Goal: Task Accomplishment & Management: Manage account settings

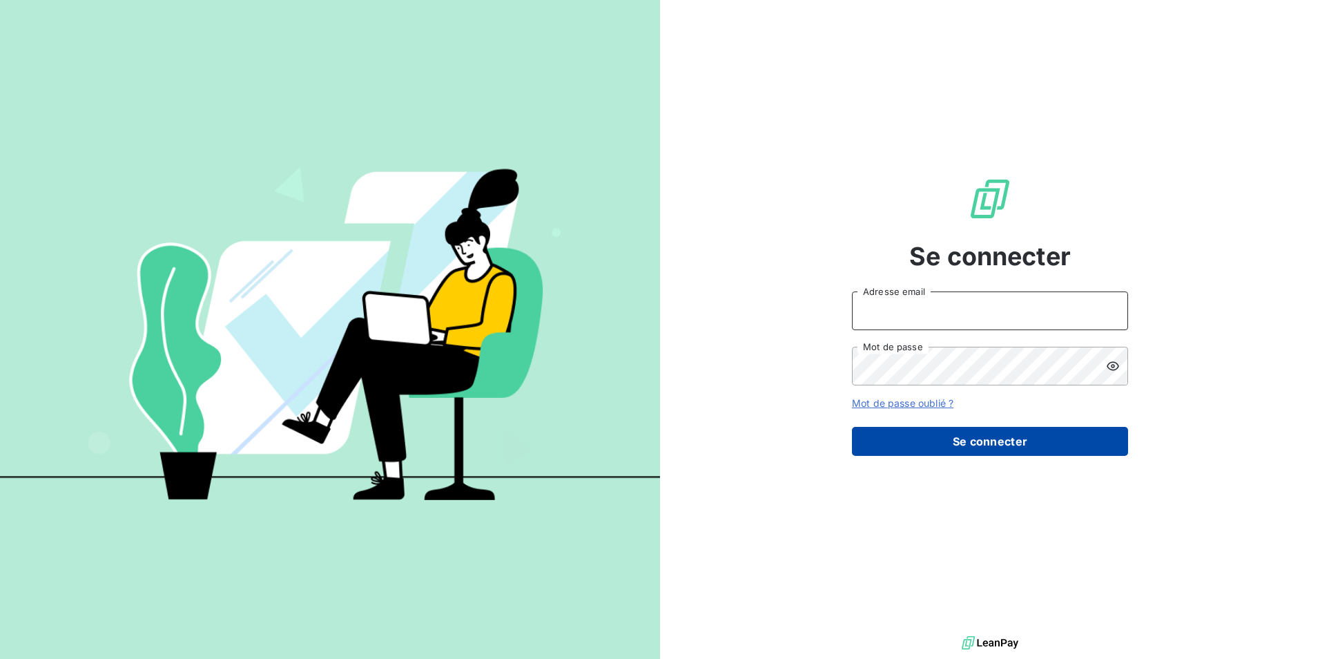
type input "[EMAIL_ADDRESS][DOMAIN_NAME]"
click at [1005, 441] on button "Se connecter" at bounding box center [990, 441] width 276 height 29
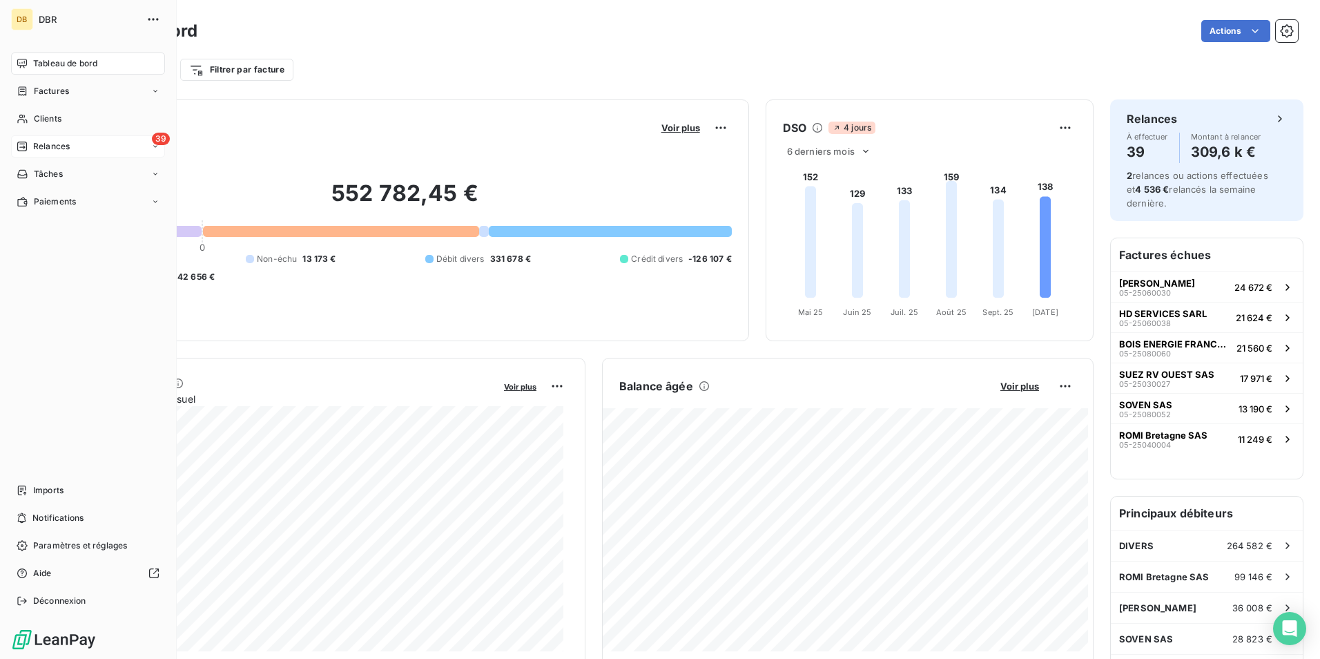
click at [64, 144] on span "Relances" at bounding box center [51, 146] width 37 height 12
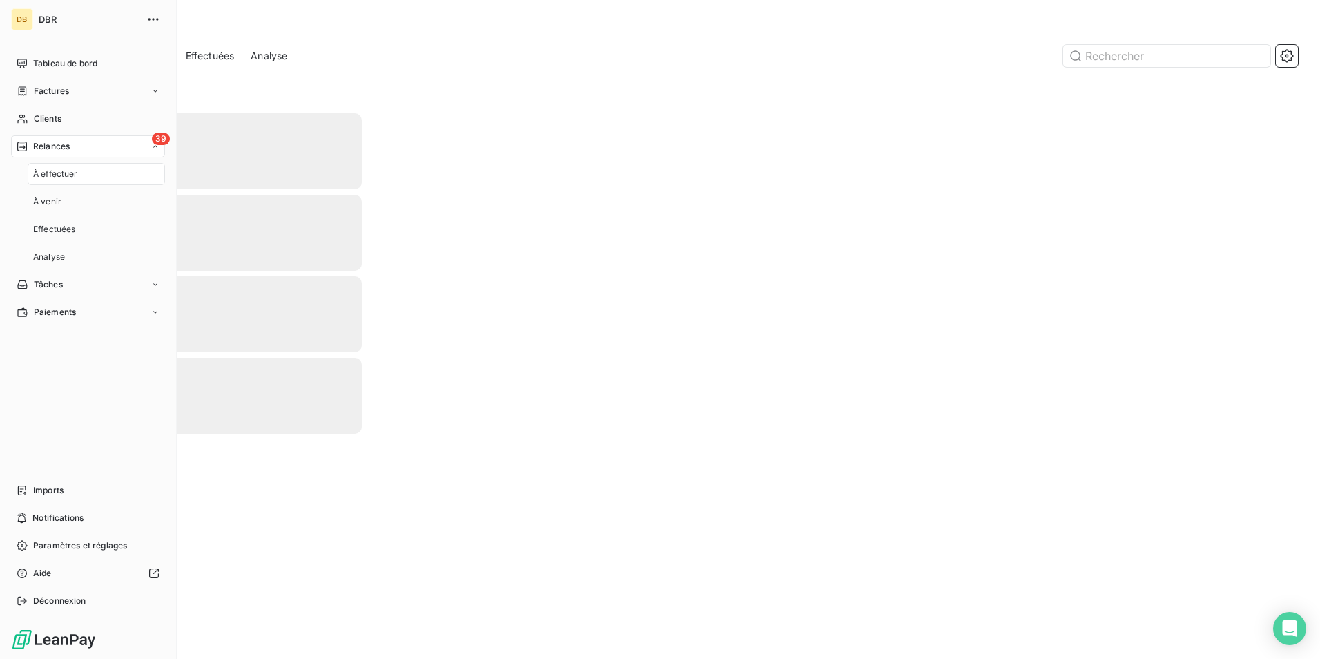
click at [88, 169] on div "À effectuer" at bounding box center [96, 174] width 137 height 22
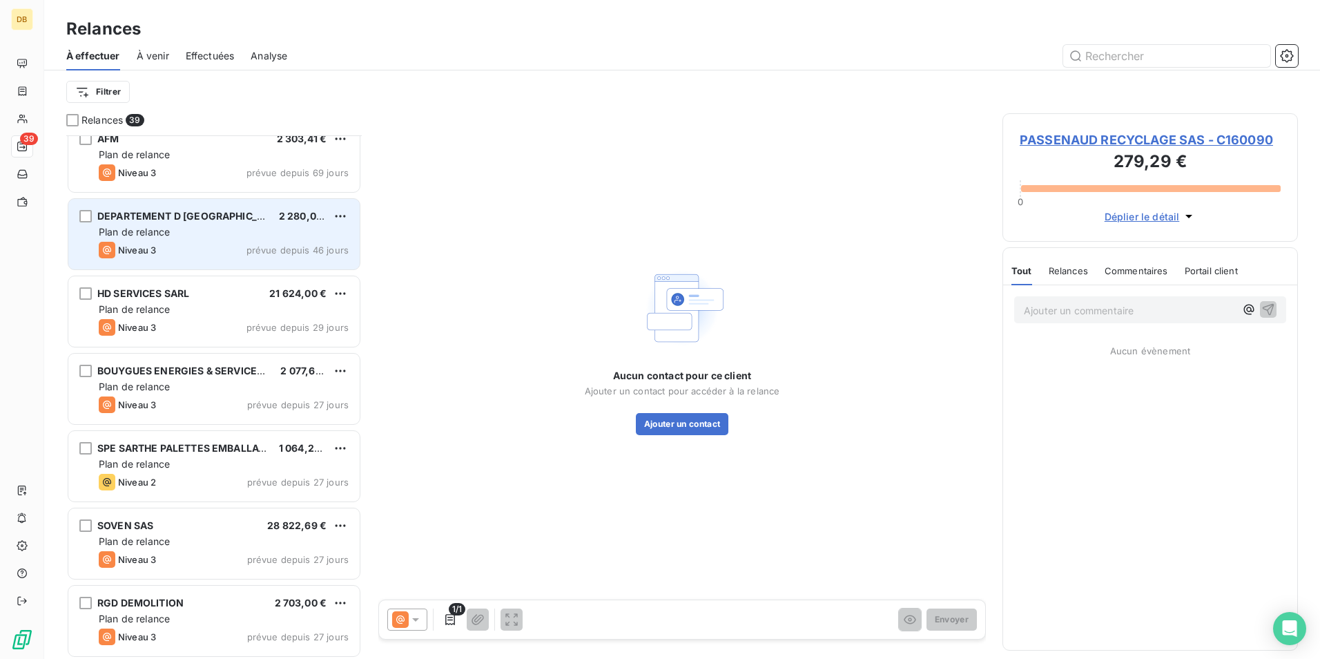
scroll to position [898, 0]
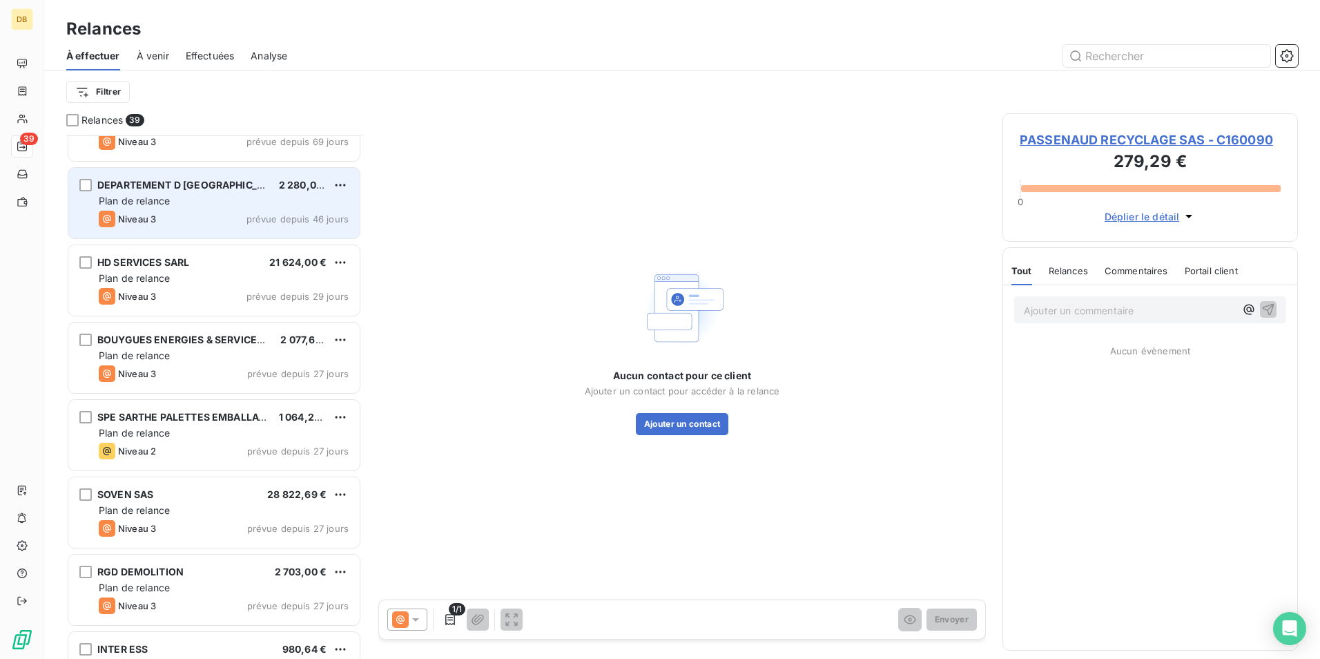
click at [184, 297] on div "Niveau 3 prévue depuis 29 jours" at bounding box center [224, 296] width 250 height 17
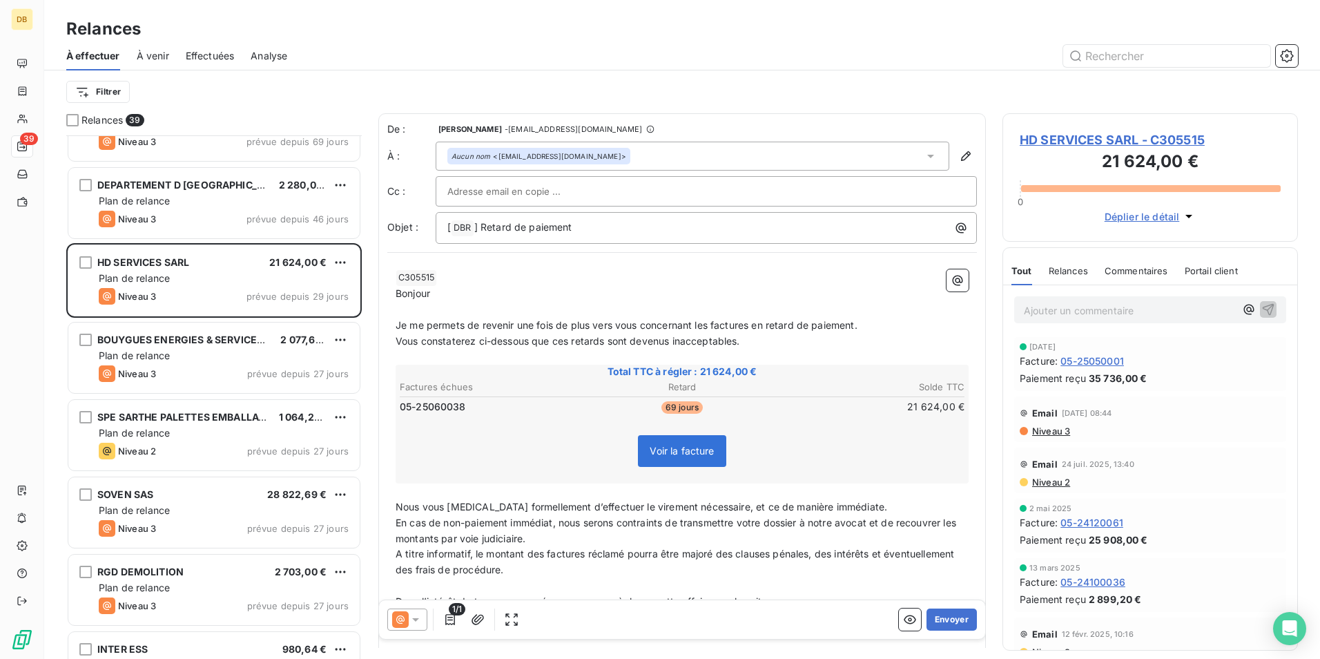
click at [416, 617] on icon at bounding box center [416, 619] width 14 height 14
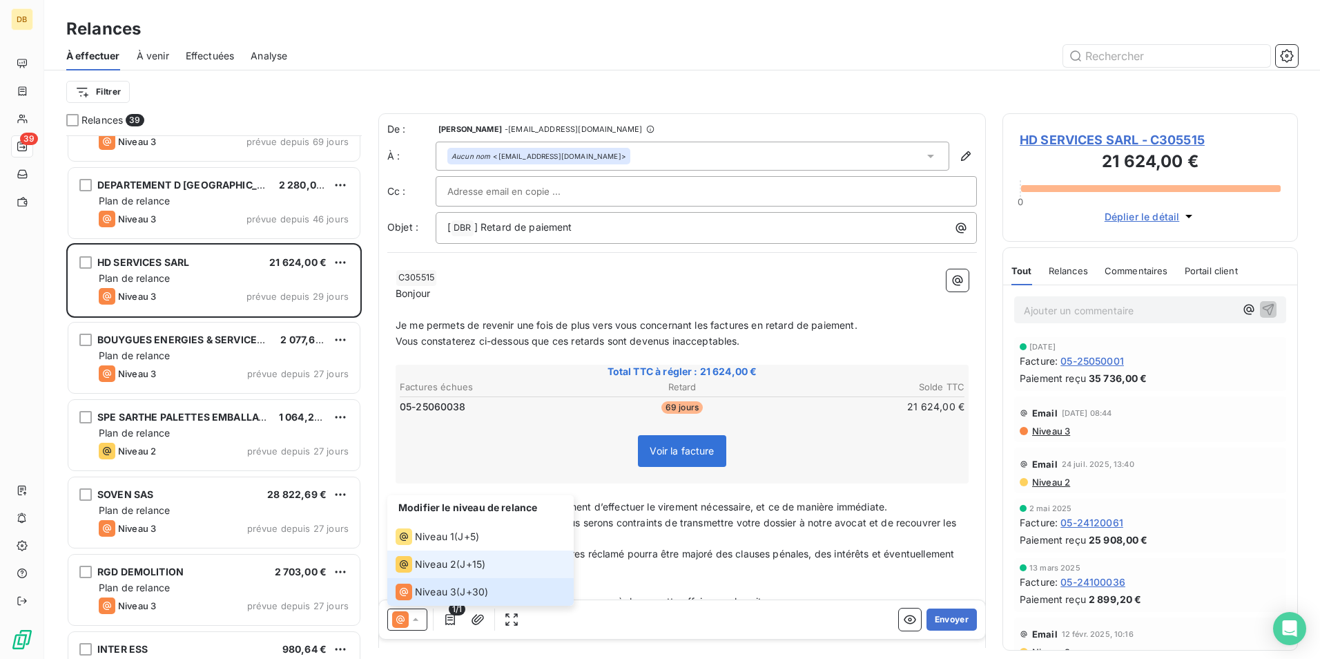
click at [443, 560] on span "Niveau 2" at bounding box center [435, 564] width 41 height 14
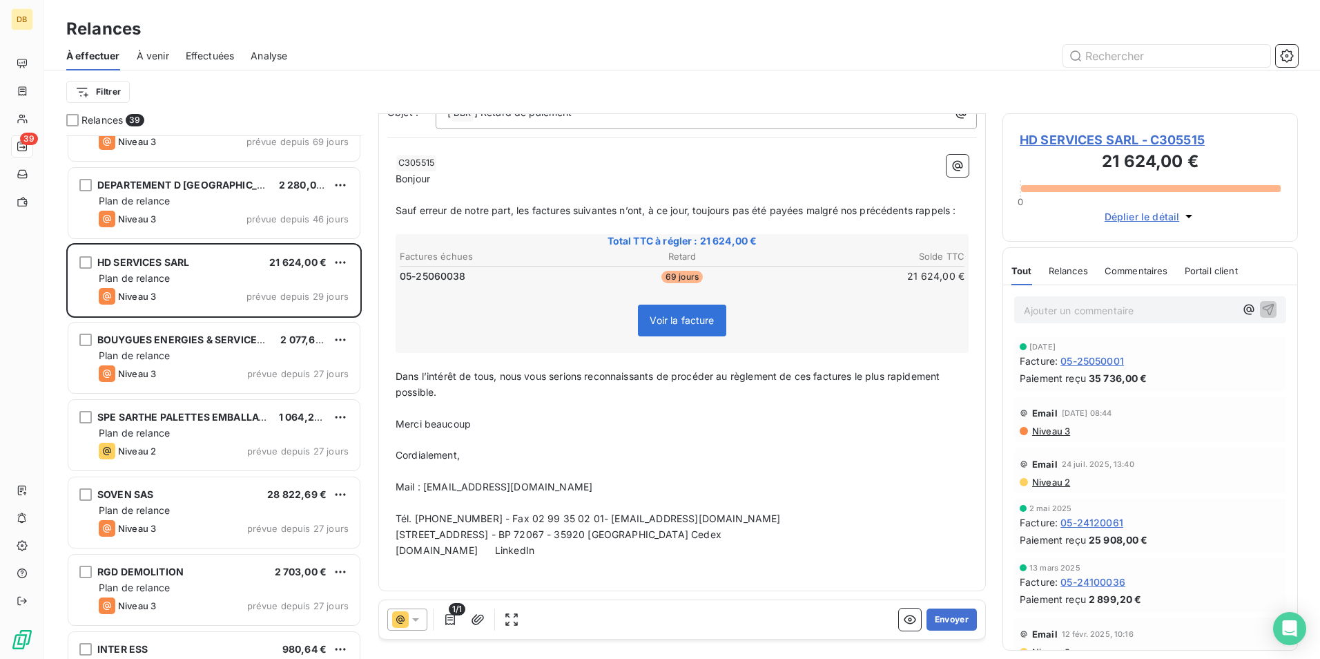
scroll to position [131, 0]
click at [1067, 266] on span "Relances" at bounding box center [1068, 270] width 39 height 11
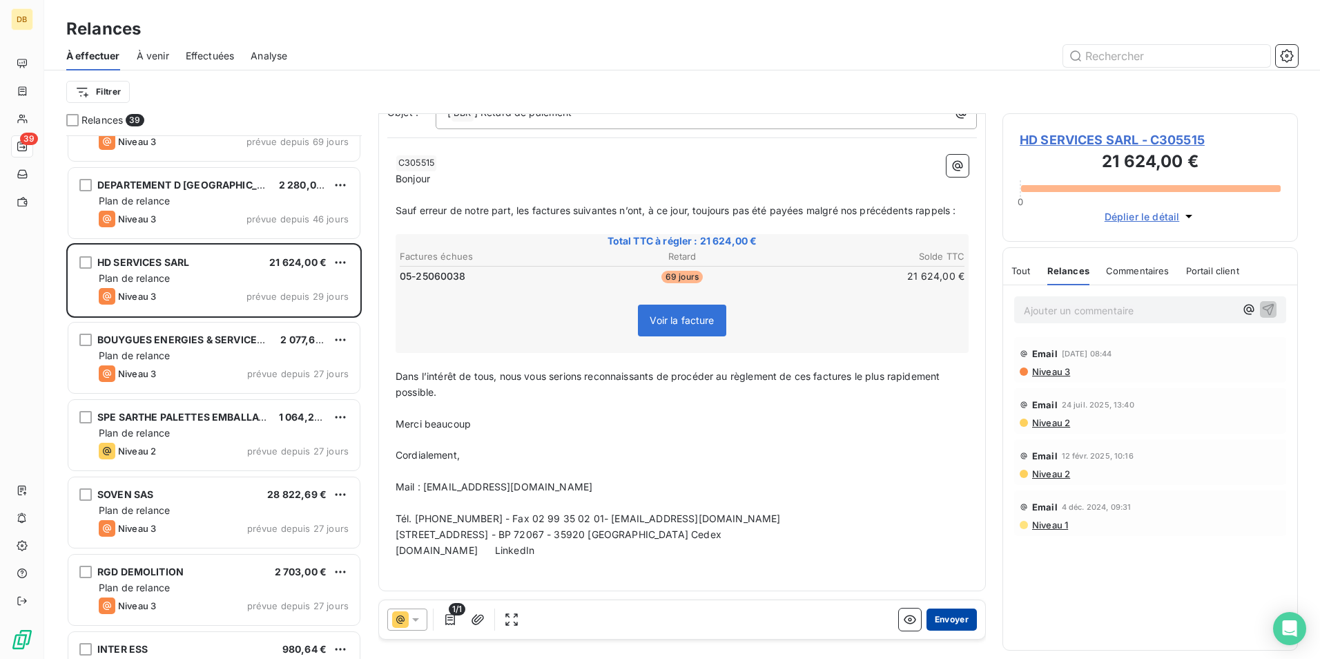
click at [948, 614] on button "Envoyer" at bounding box center [951, 619] width 50 height 22
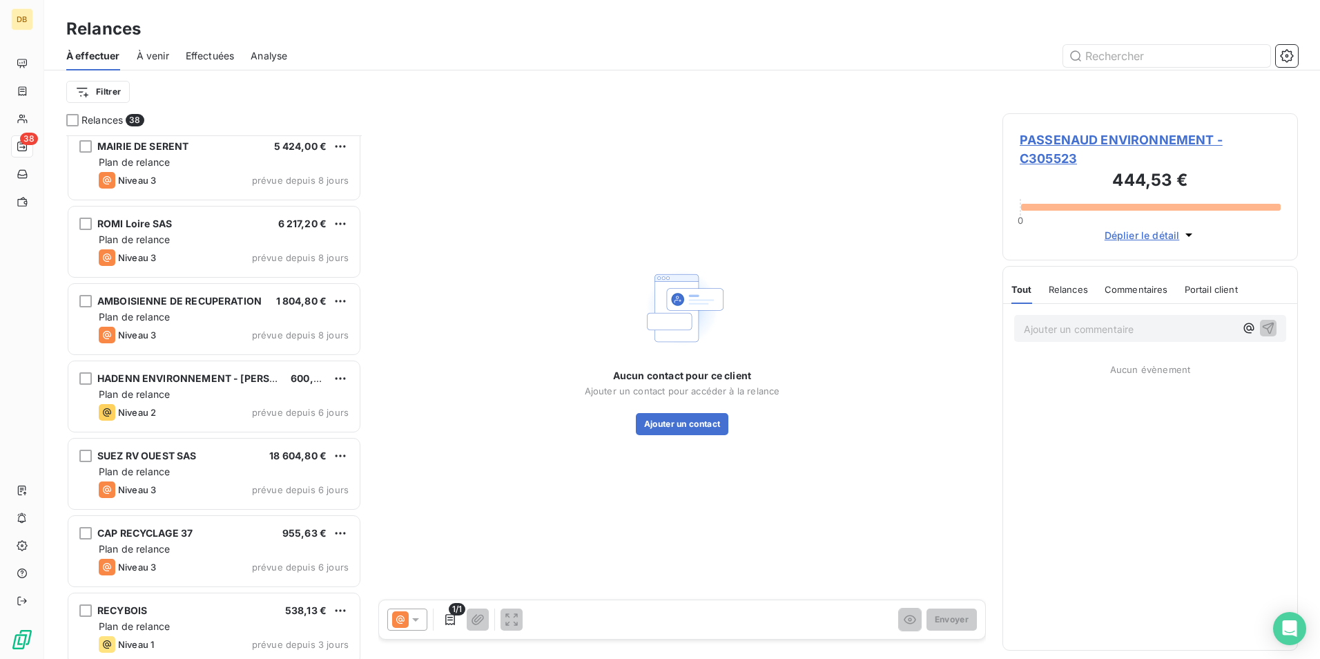
scroll to position [2003, 0]
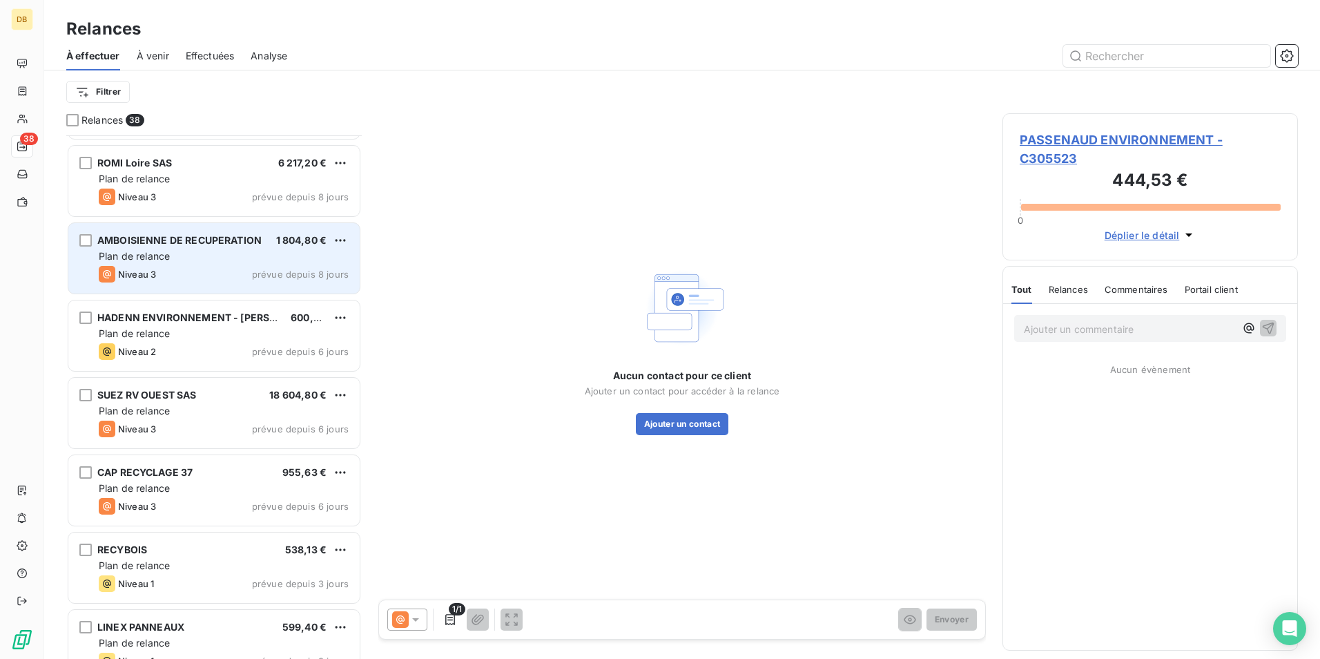
click at [217, 260] on div "Plan de relance" at bounding box center [224, 256] width 250 height 14
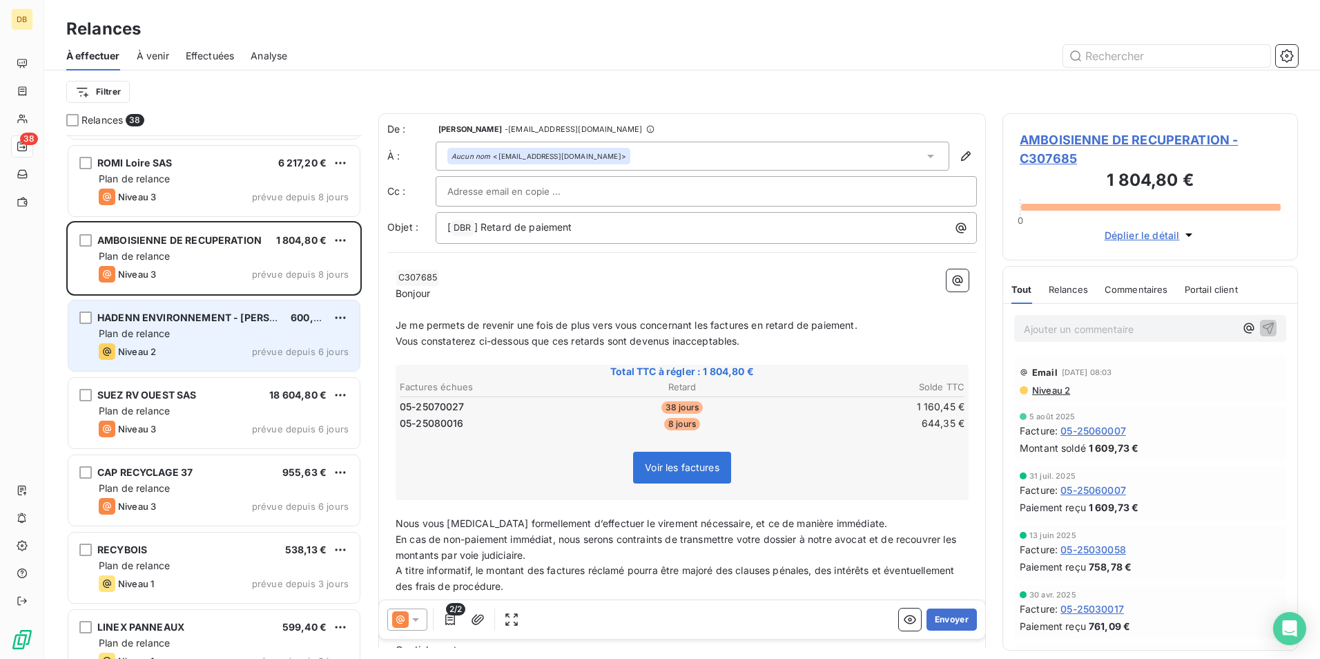
scroll to position [2072, 0]
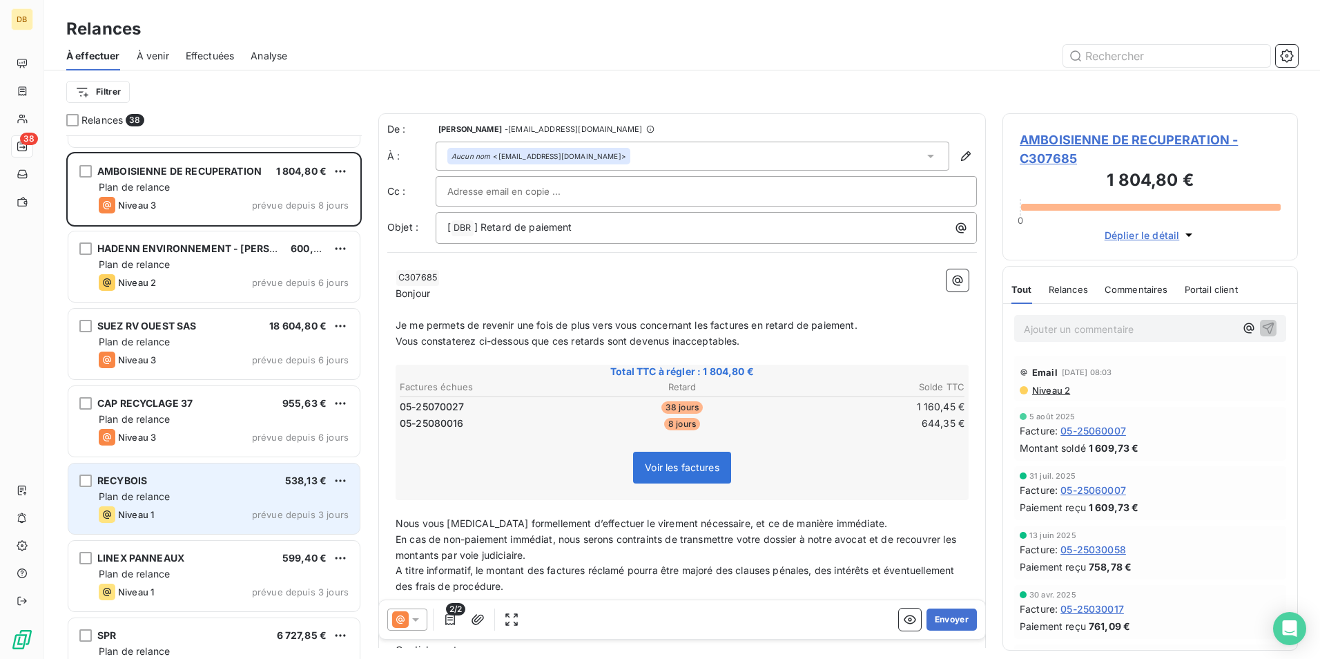
click at [226, 501] on div "Plan de relance" at bounding box center [224, 496] width 250 height 14
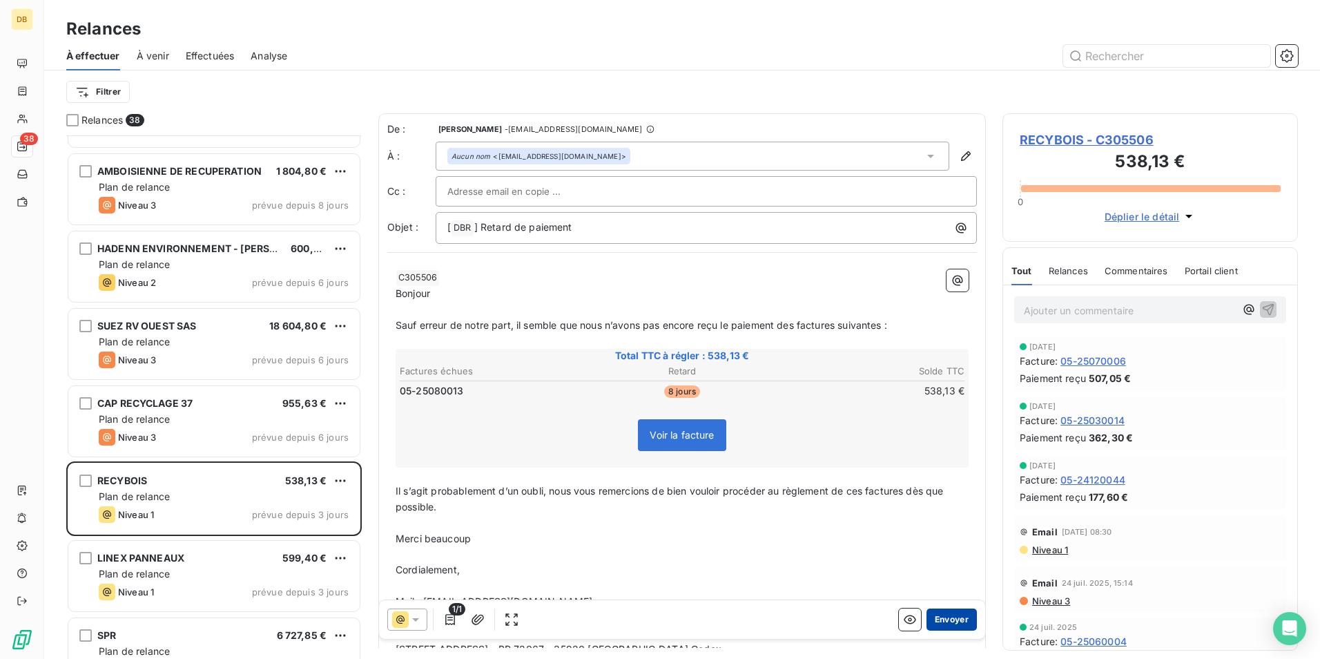
click at [937, 614] on button "Envoyer" at bounding box center [951, 619] width 50 height 22
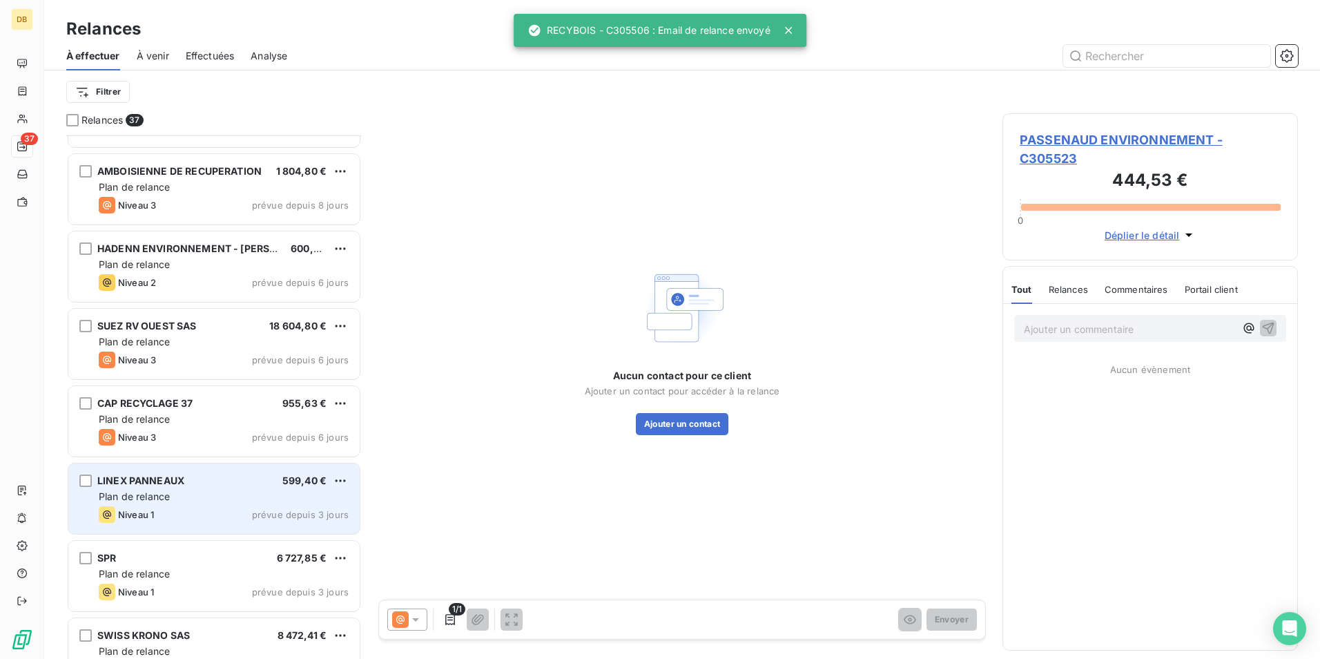
click at [208, 487] on div "LINEX PANNEAUX 599,40 € Plan de relance Niveau 1 prévue depuis 3 jours" at bounding box center [213, 498] width 291 height 70
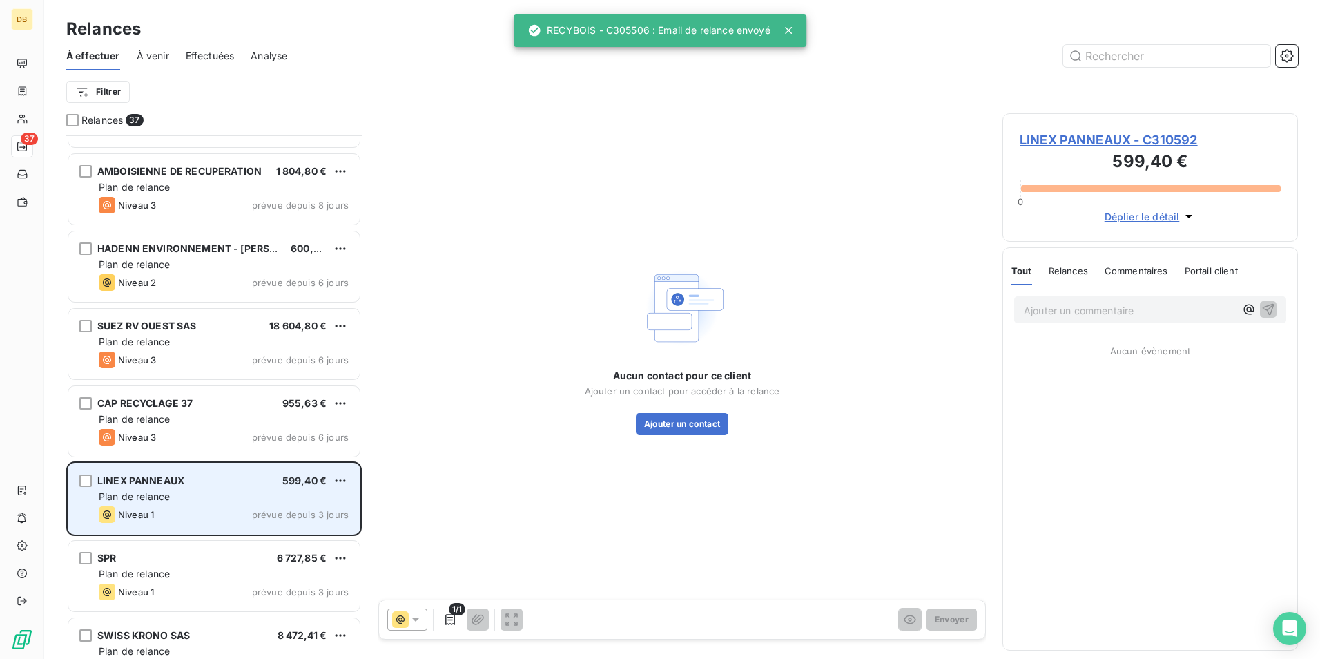
scroll to position [2210, 0]
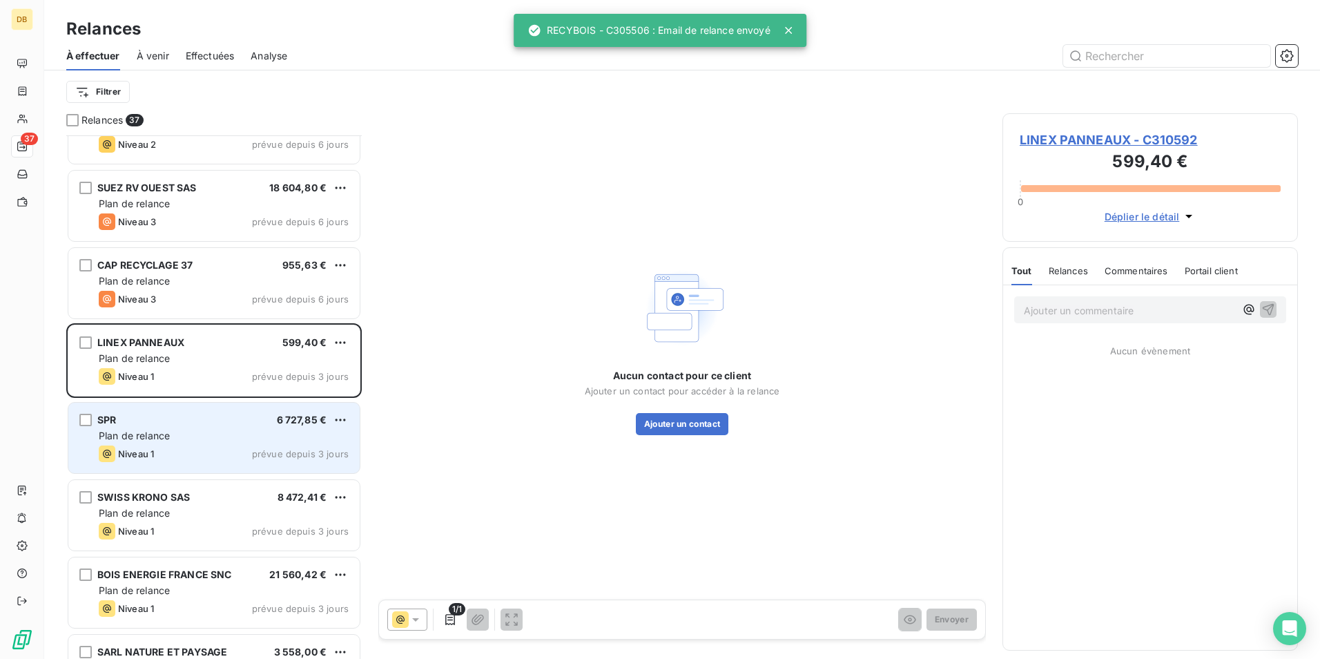
click at [240, 420] on div "SPR 6 727,85 €" at bounding box center [224, 420] width 250 height 12
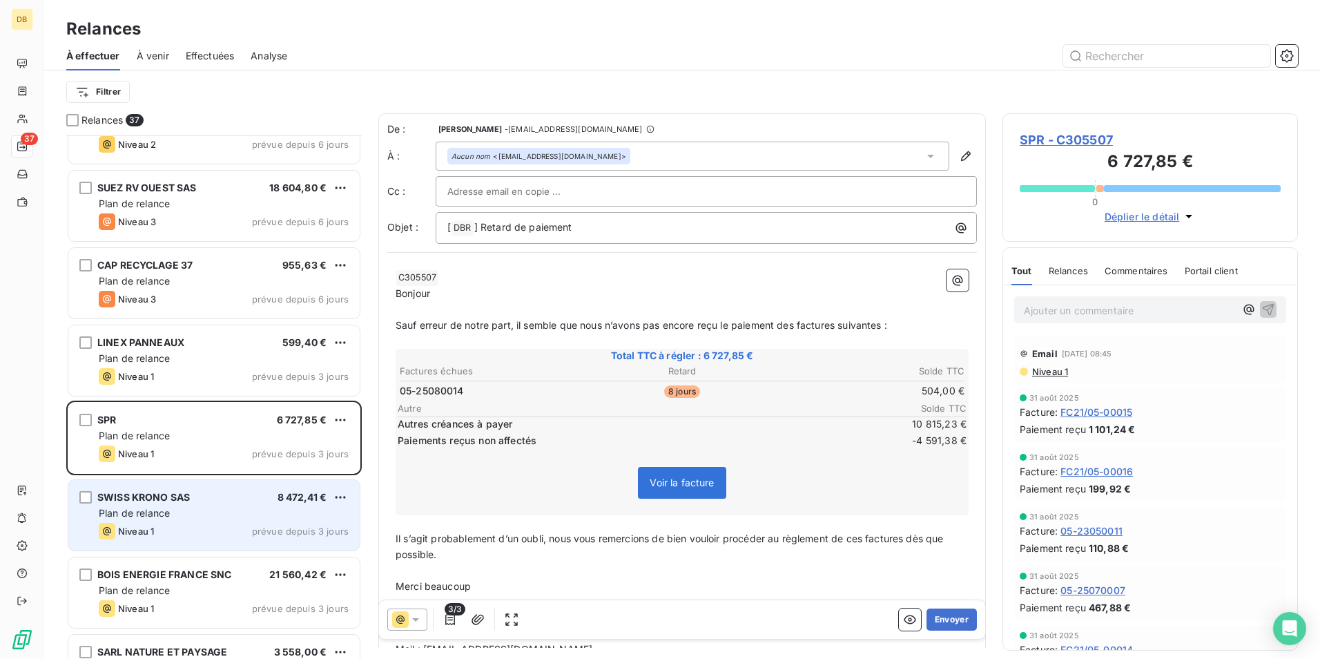
click at [232, 498] on div "SWISS KRONO SAS 8 472,41 €" at bounding box center [224, 497] width 250 height 12
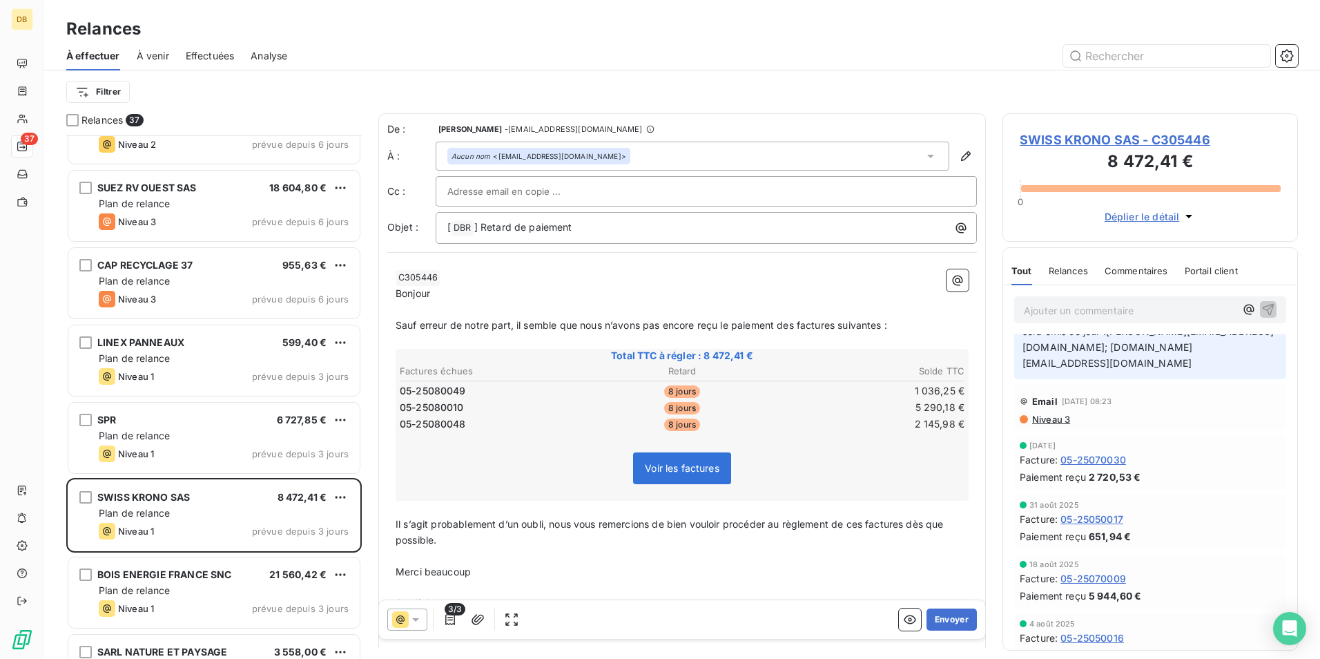
scroll to position [276, 0]
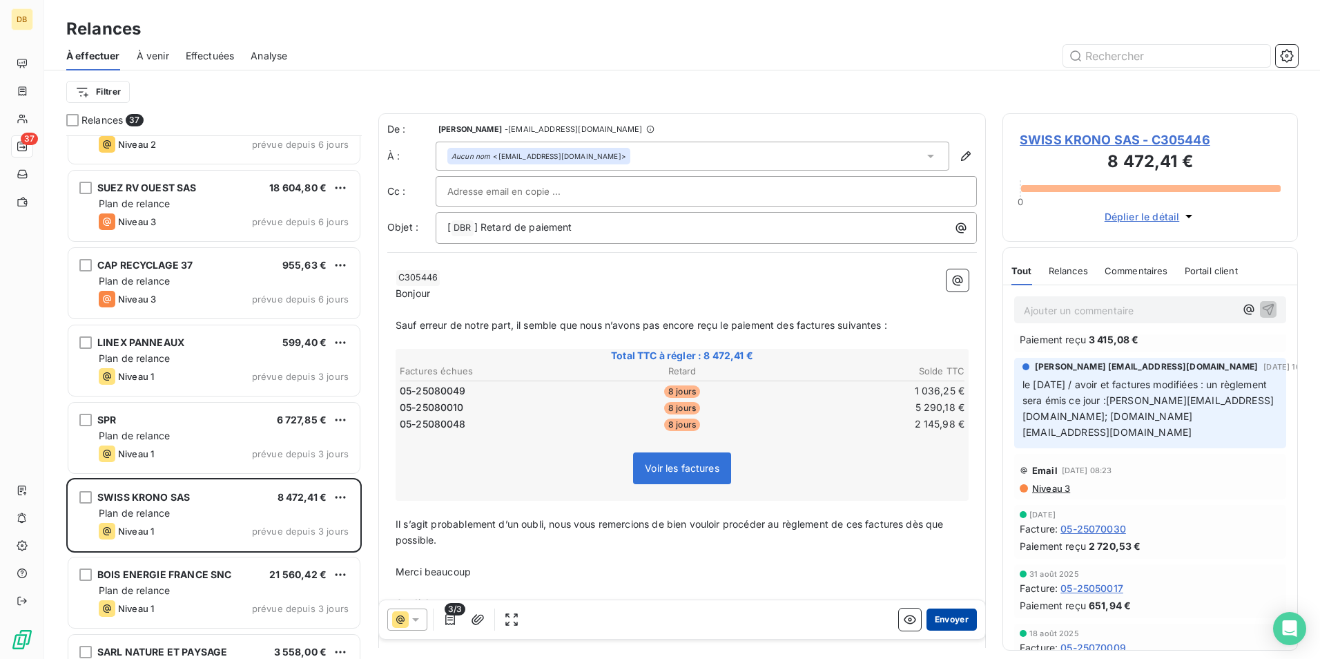
click at [947, 614] on button "Envoyer" at bounding box center [951, 619] width 50 height 22
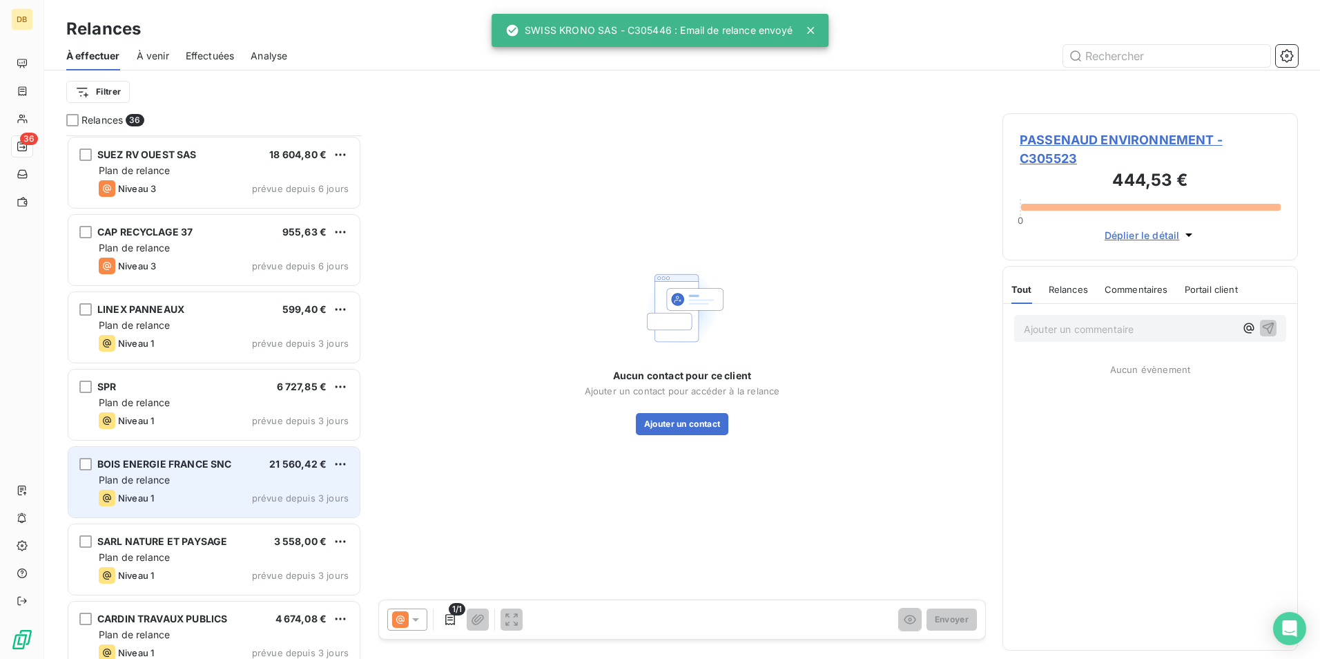
scroll to position [2261, 0]
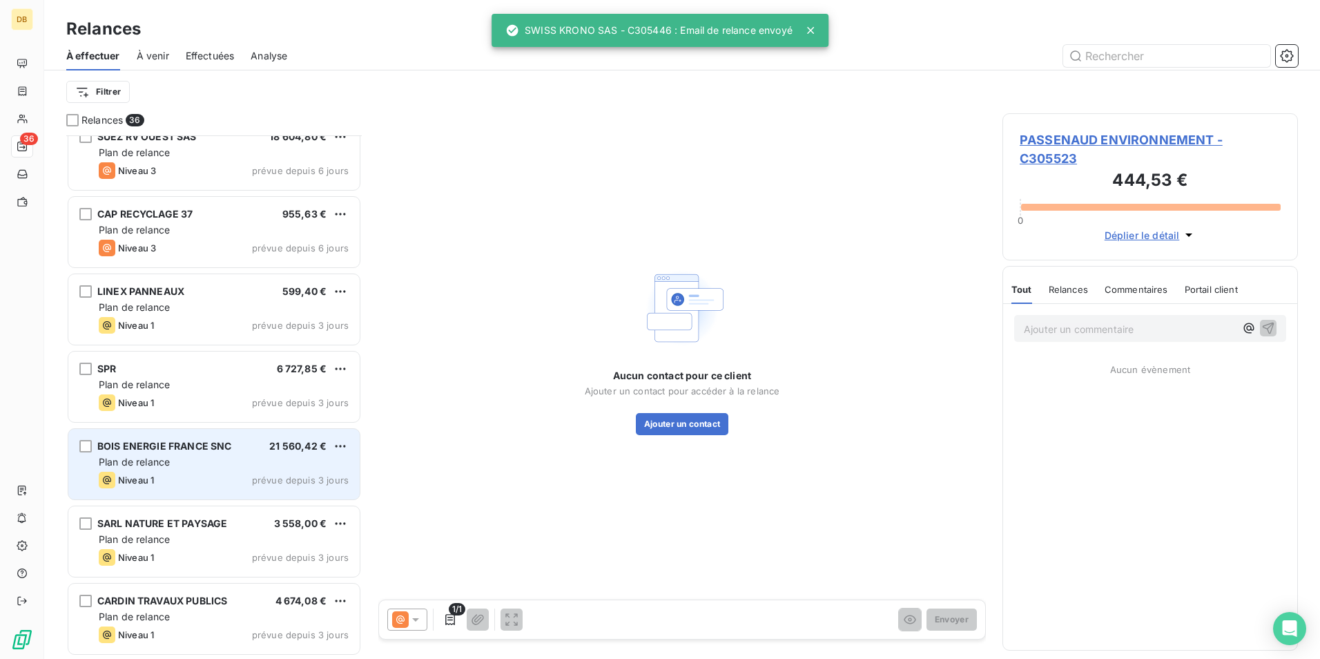
click at [196, 478] on div "Niveau 1 prévue depuis 3 jours" at bounding box center [224, 479] width 250 height 17
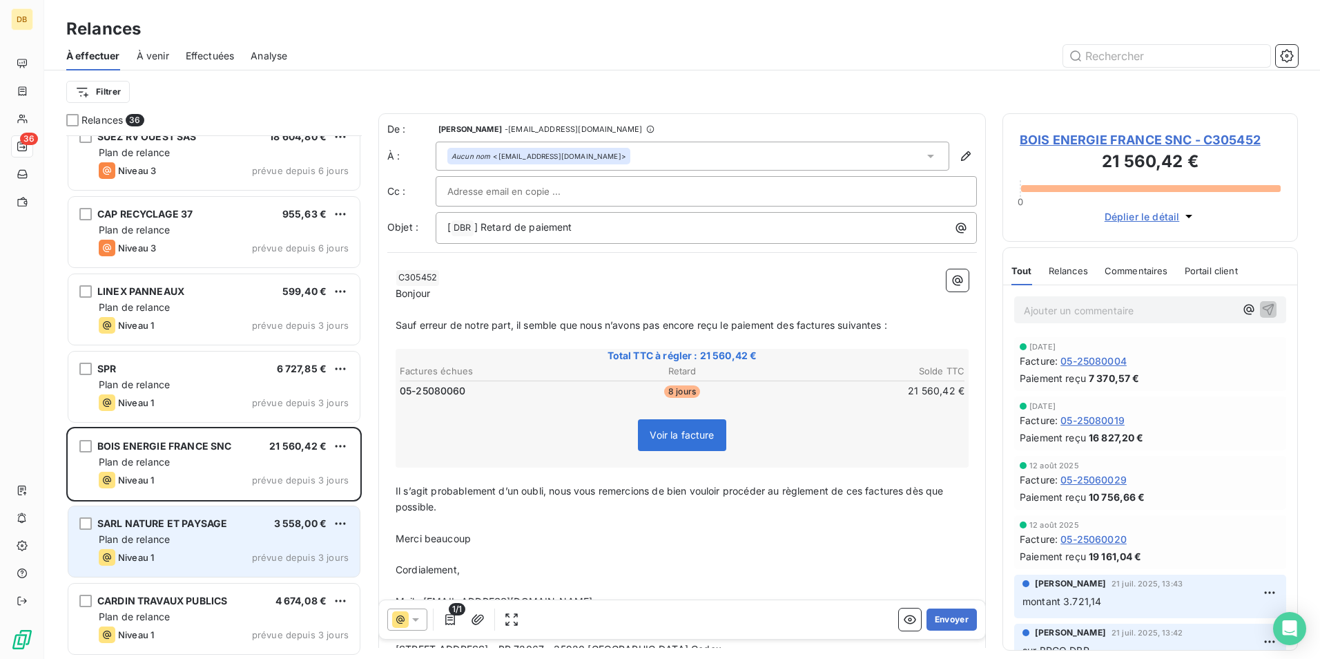
click at [197, 534] on div "Plan de relance" at bounding box center [224, 539] width 250 height 14
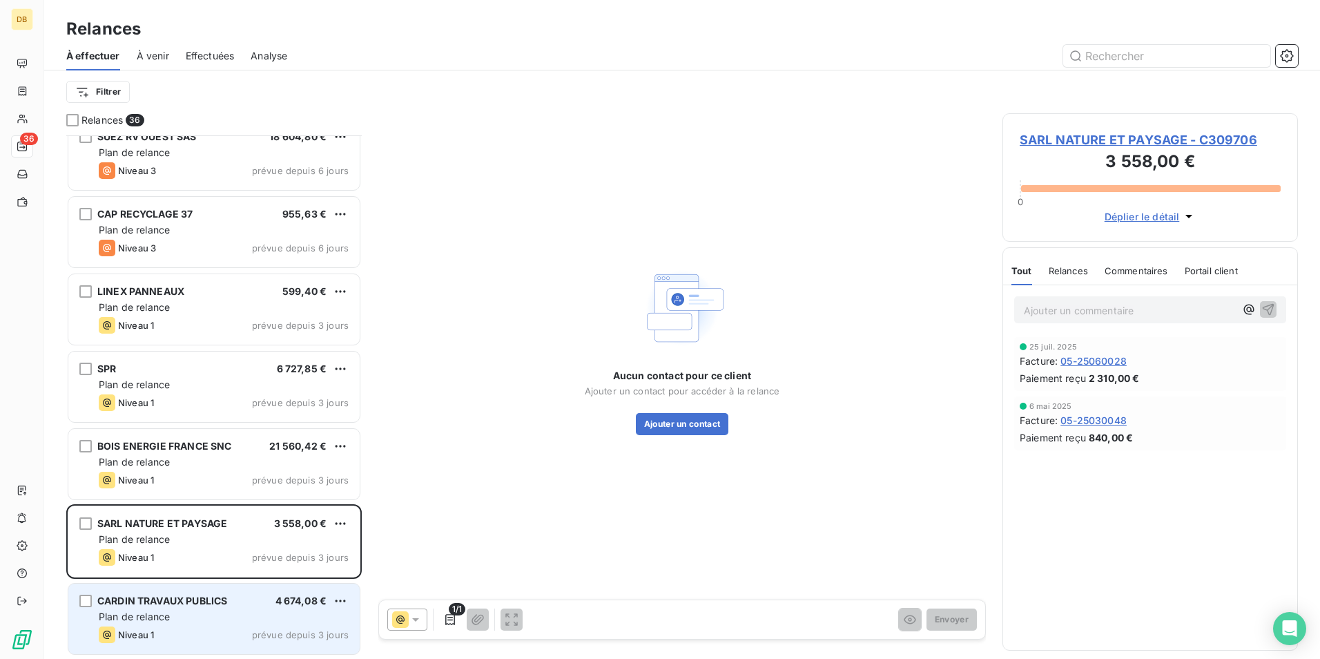
click at [206, 616] on div "Plan de relance" at bounding box center [224, 617] width 250 height 14
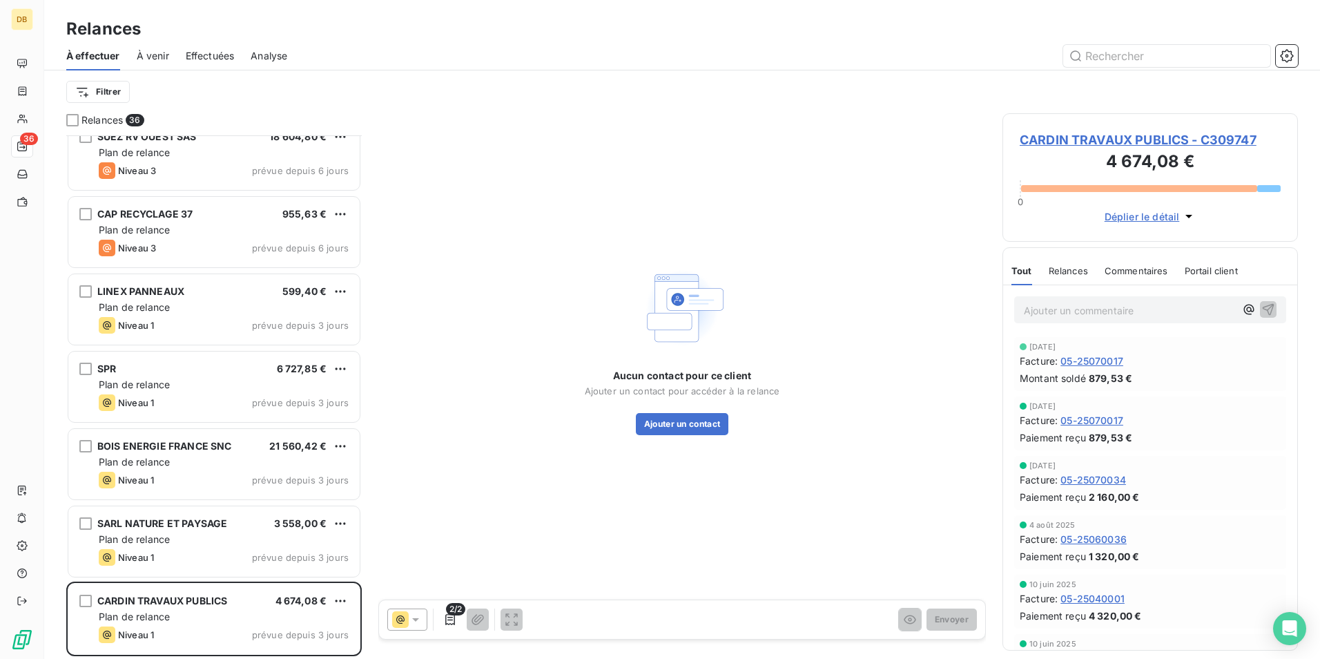
click at [1138, 215] on span "Déplier le détail" at bounding box center [1142, 216] width 75 height 14
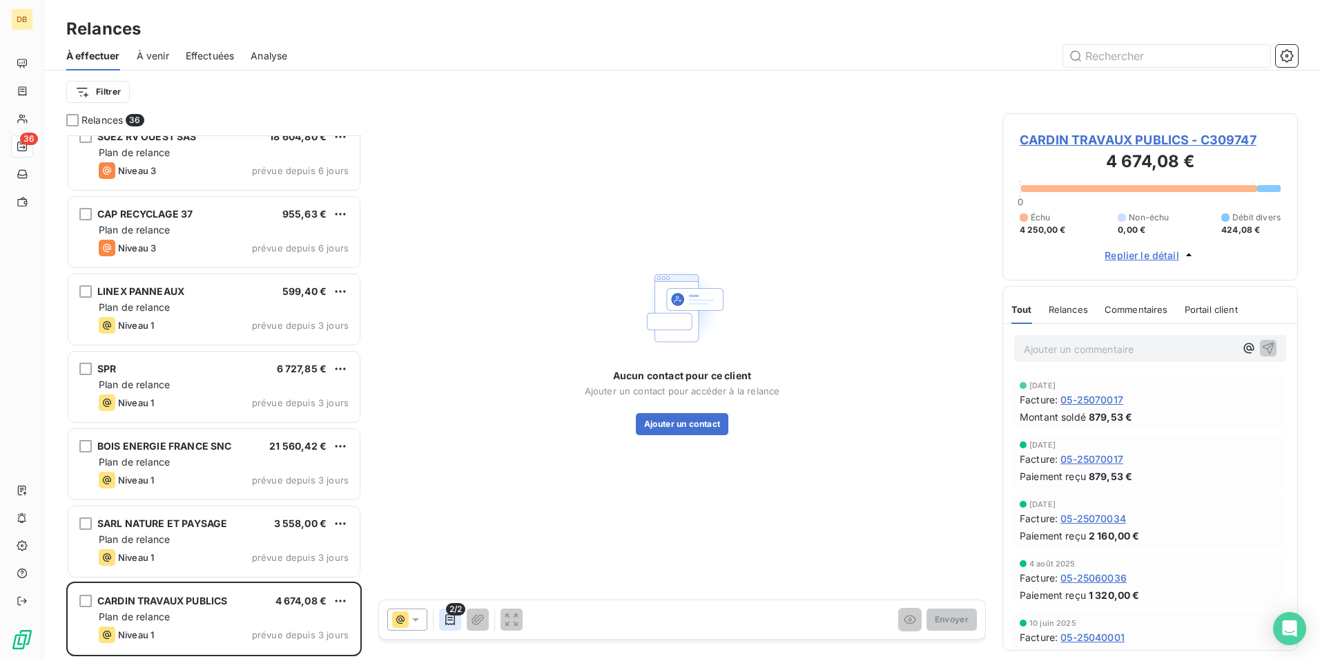
click at [449, 619] on icon "button" at bounding box center [450, 619] width 14 height 14
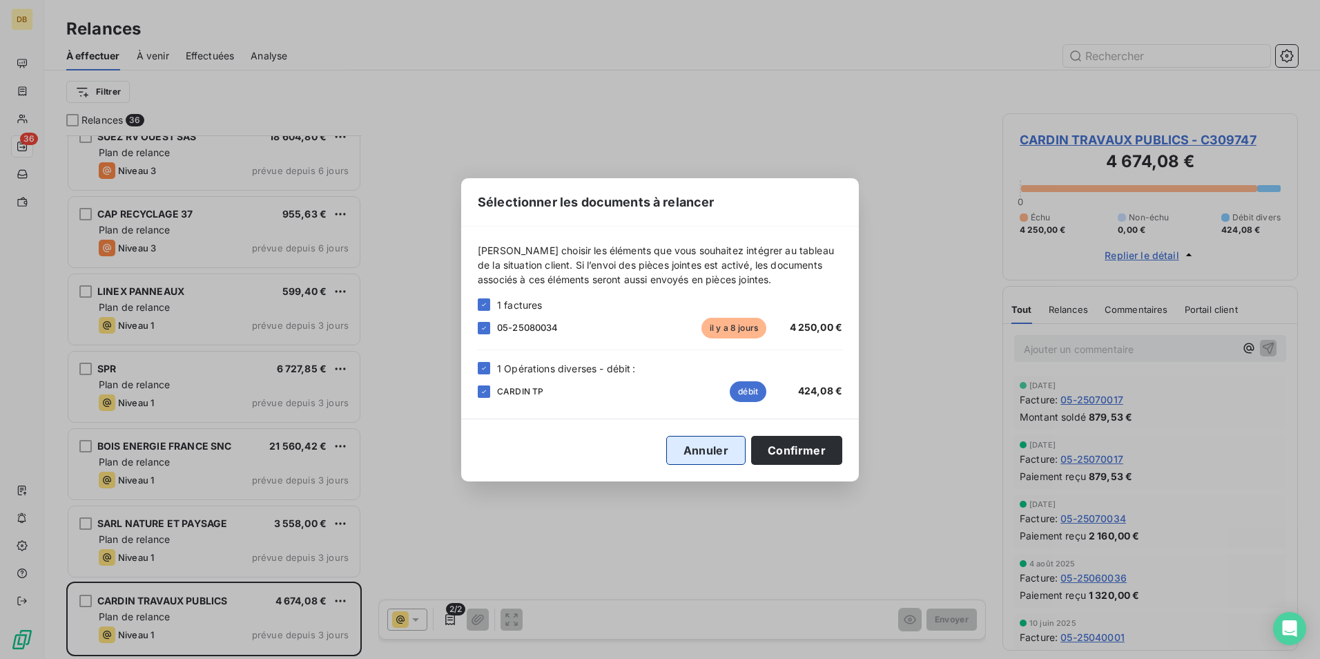
click at [677, 449] on button "Annuler" at bounding box center [705, 450] width 79 height 29
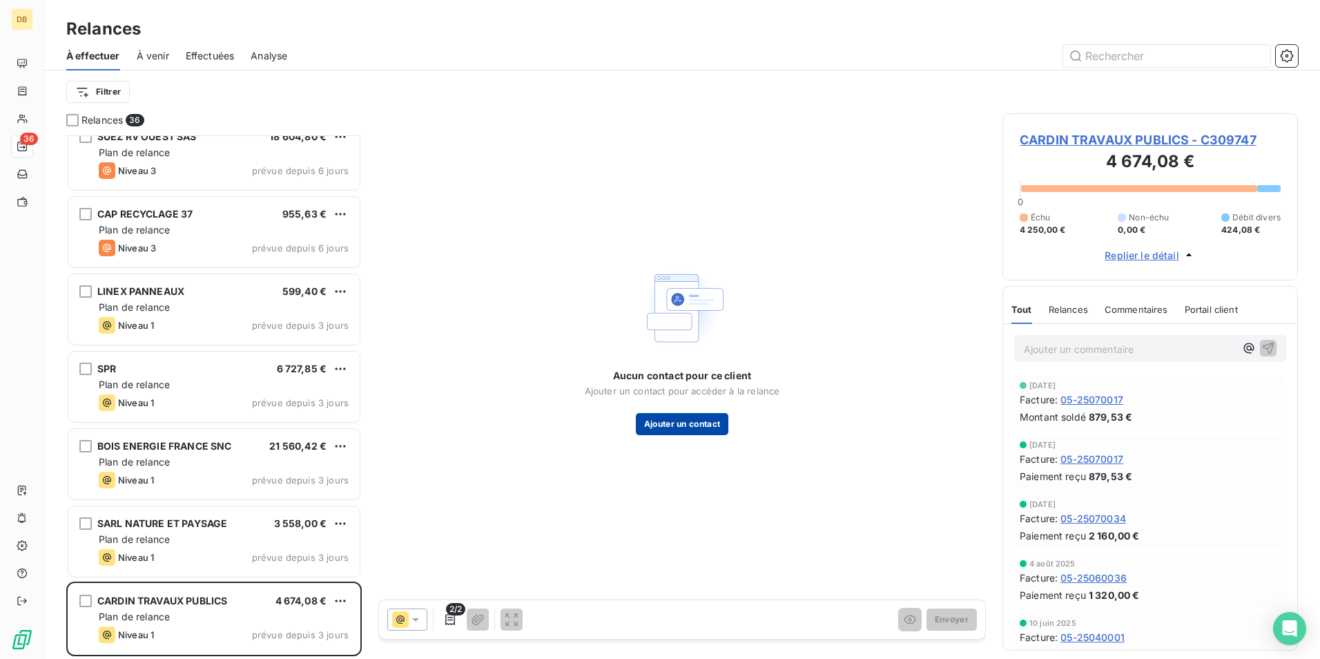
click at [682, 424] on button "Ajouter un contact" at bounding box center [682, 424] width 93 height 22
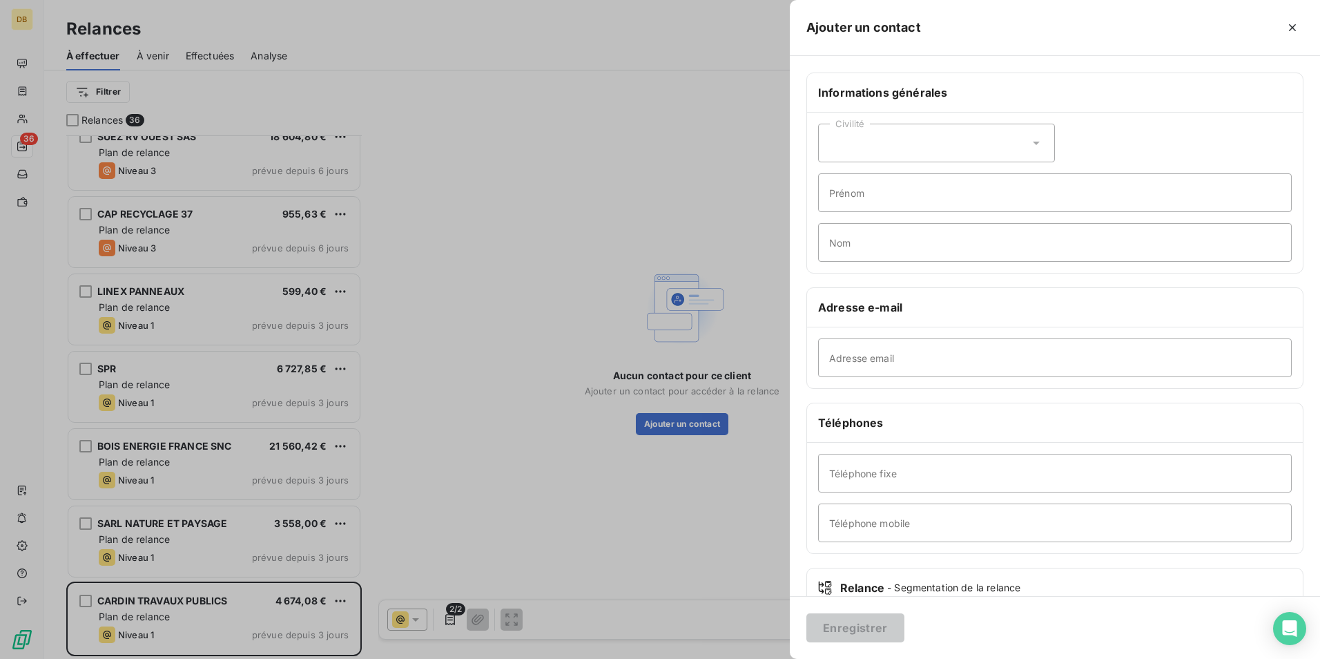
click at [857, 144] on div "Civilité" at bounding box center [936, 143] width 237 height 39
click at [1164, 122] on div "Civilité Madame Monsieur [PERSON_NAME] Nom" at bounding box center [1055, 193] width 496 height 160
click at [879, 364] on input "Adresse email" at bounding box center [1055, 357] width 474 height 39
paste input "[EMAIL_ADDRESS][DOMAIN_NAME]"
type input "[EMAIL_ADDRESS][DOMAIN_NAME]"
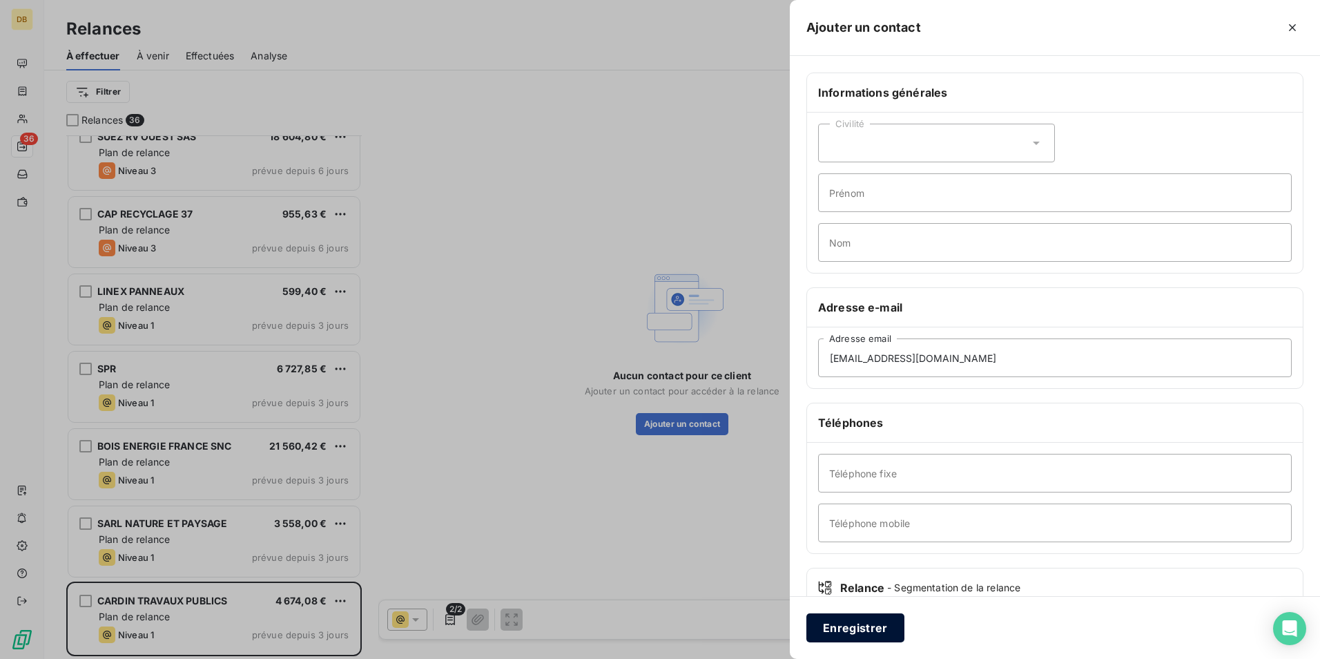
click at [873, 629] on button "Enregistrer" at bounding box center [855, 627] width 98 height 29
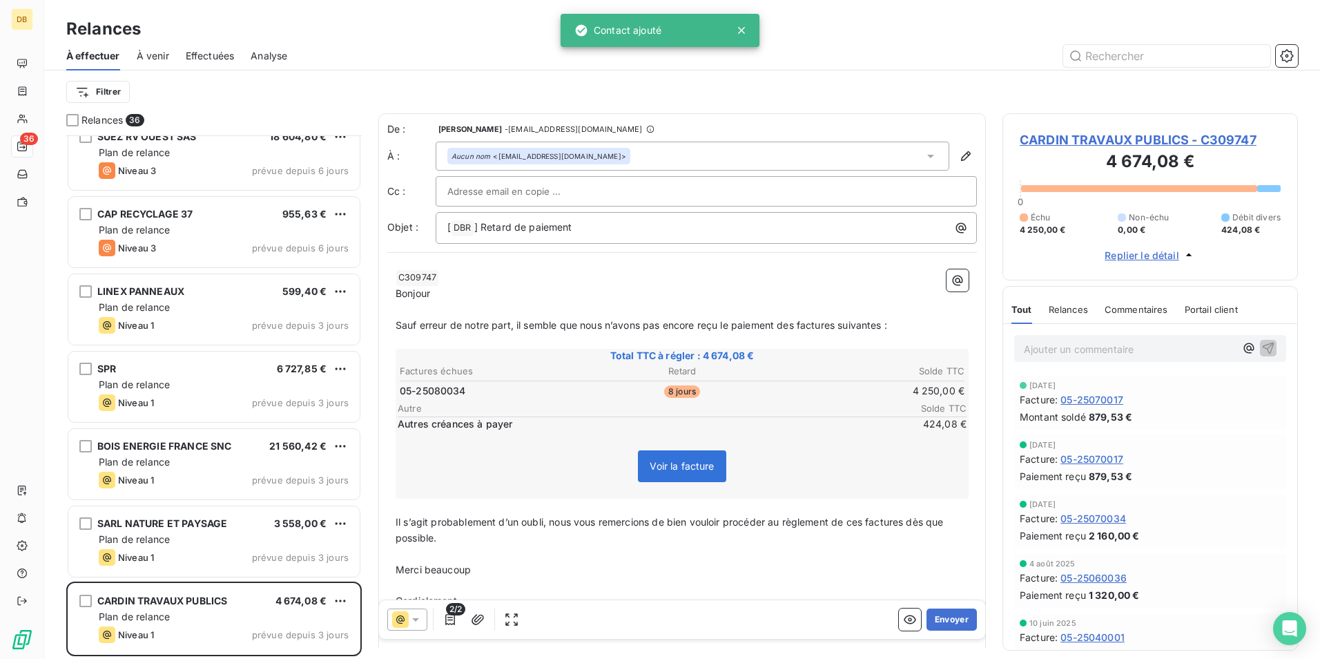
click at [675, 466] on span "Voir la facture" at bounding box center [682, 466] width 64 height 12
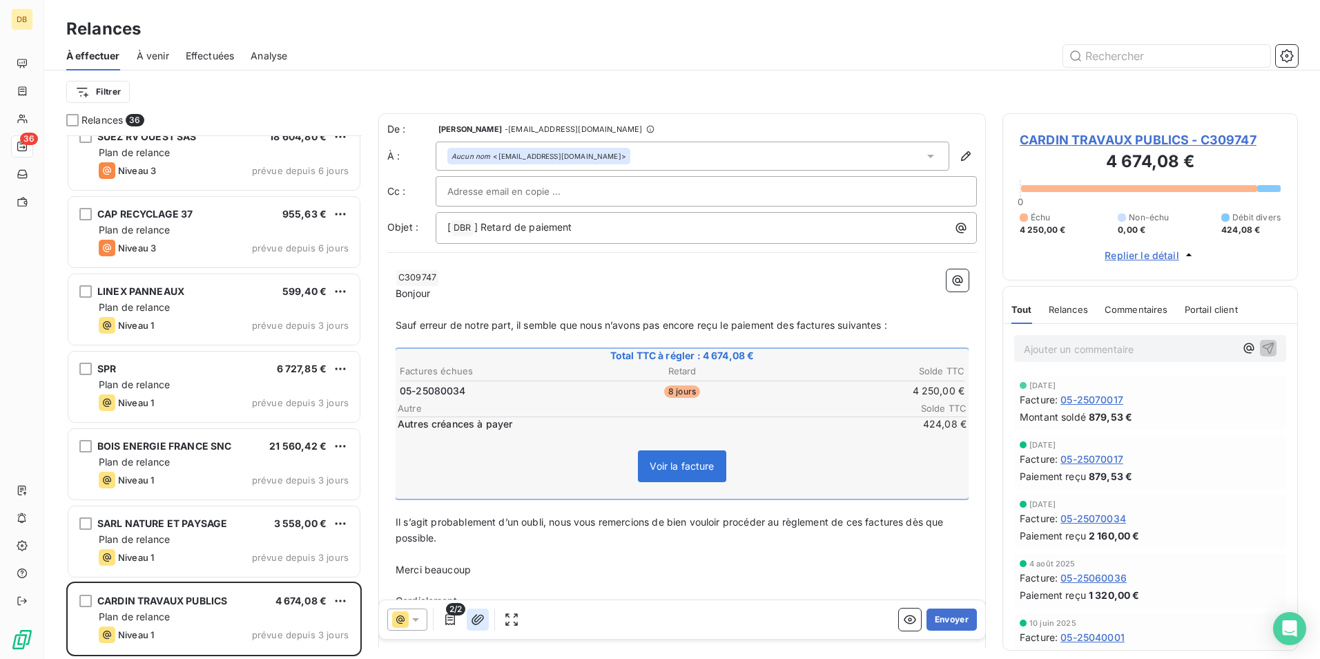
click at [479, 618] on icon "button" at bounding box center [478, 619] width 14 height 14
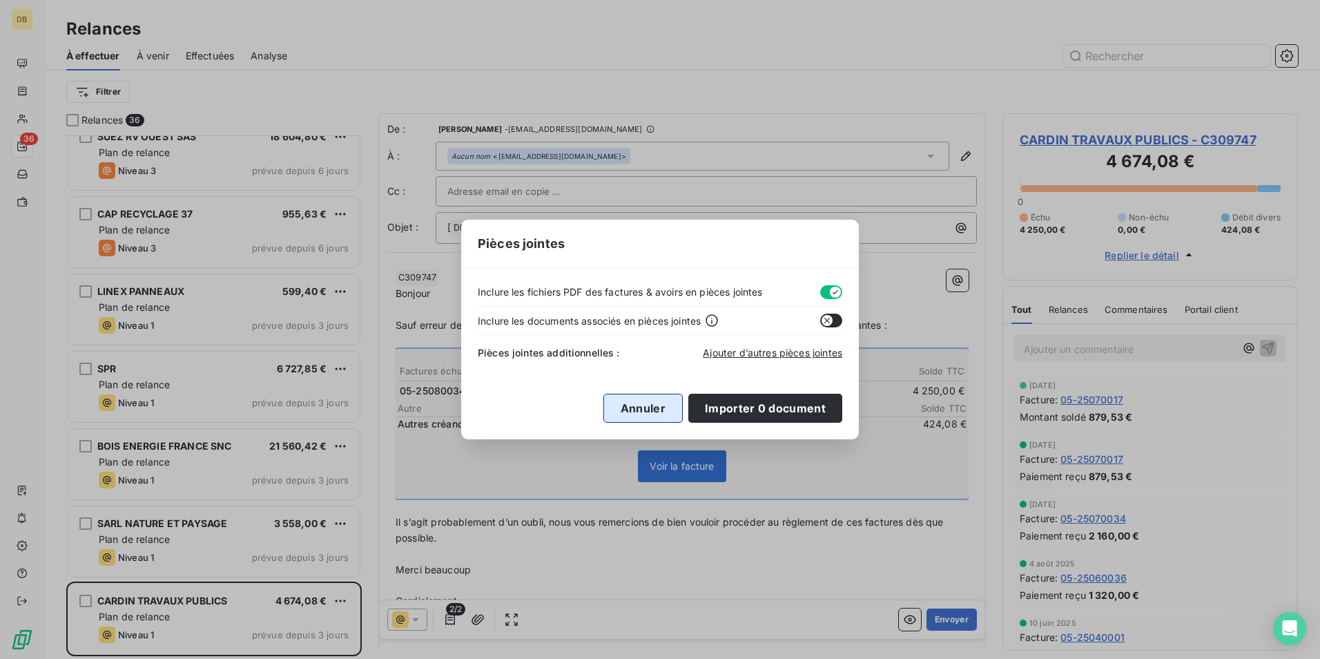
click at [641, 402] on button "Annuler" at bounding box center [642, 407] width 79 height 29
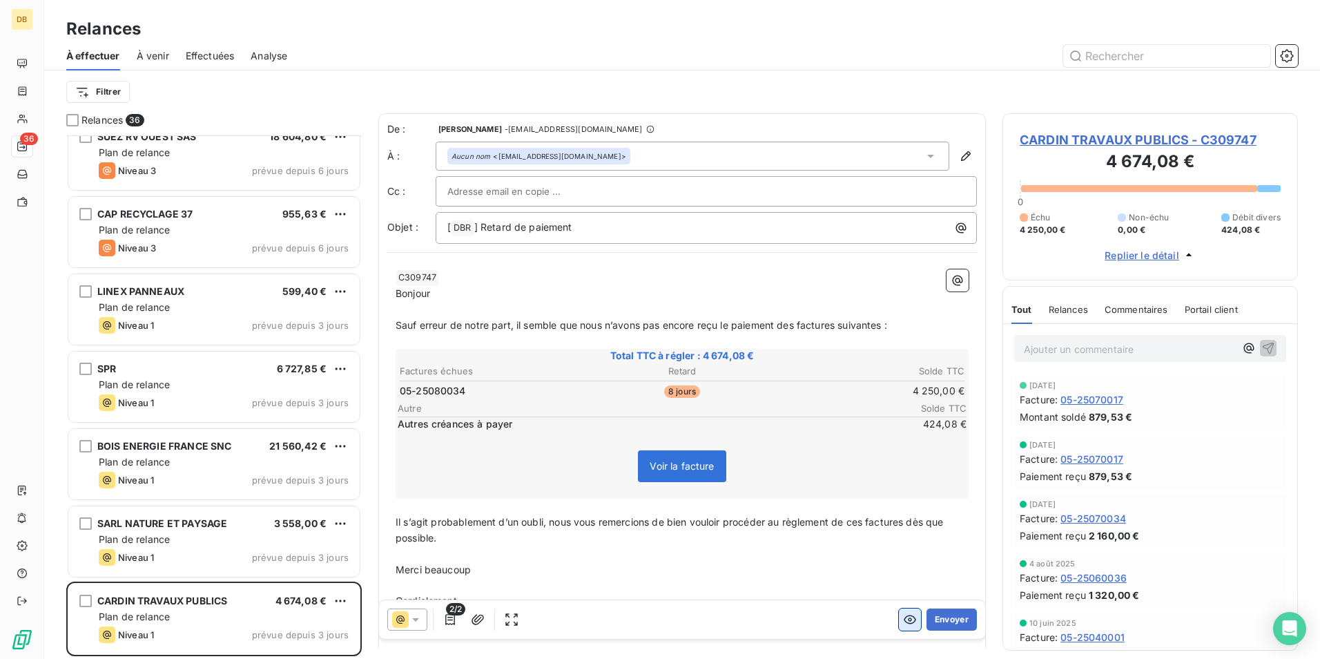
click at [903, 616] on icon "button" at bounding box center [910, 619] width 14 height 14
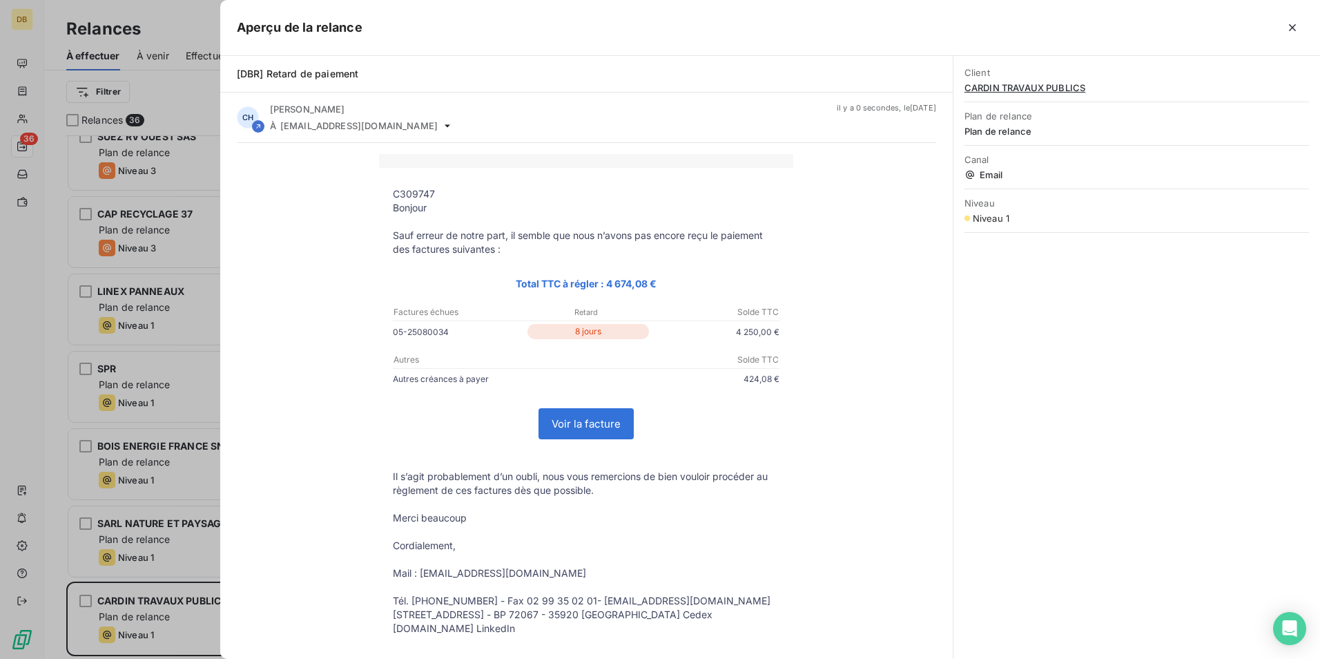
click at [609, 416] on link "Voir la facture" at bounding box center [586, 424] width 94 height 30
click at [1292, 22] on icon "button" at bounding box center [1292, 28] width 14 height 14
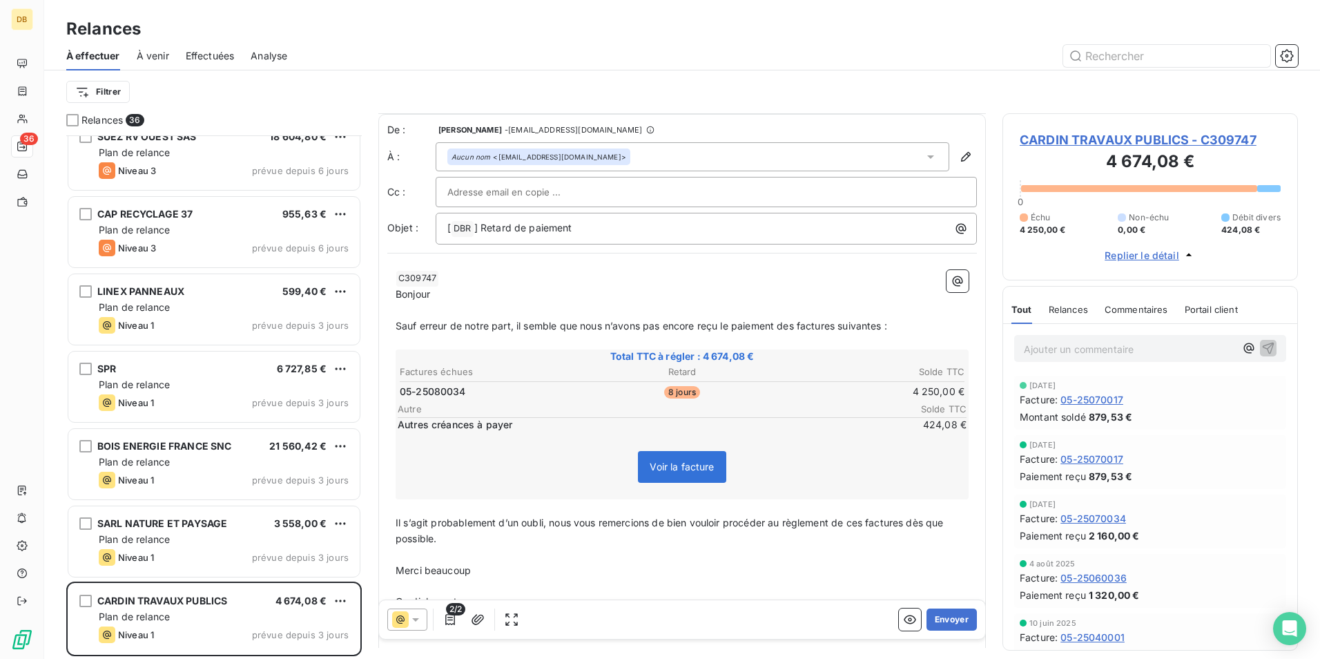
scroll to position [70, 0]
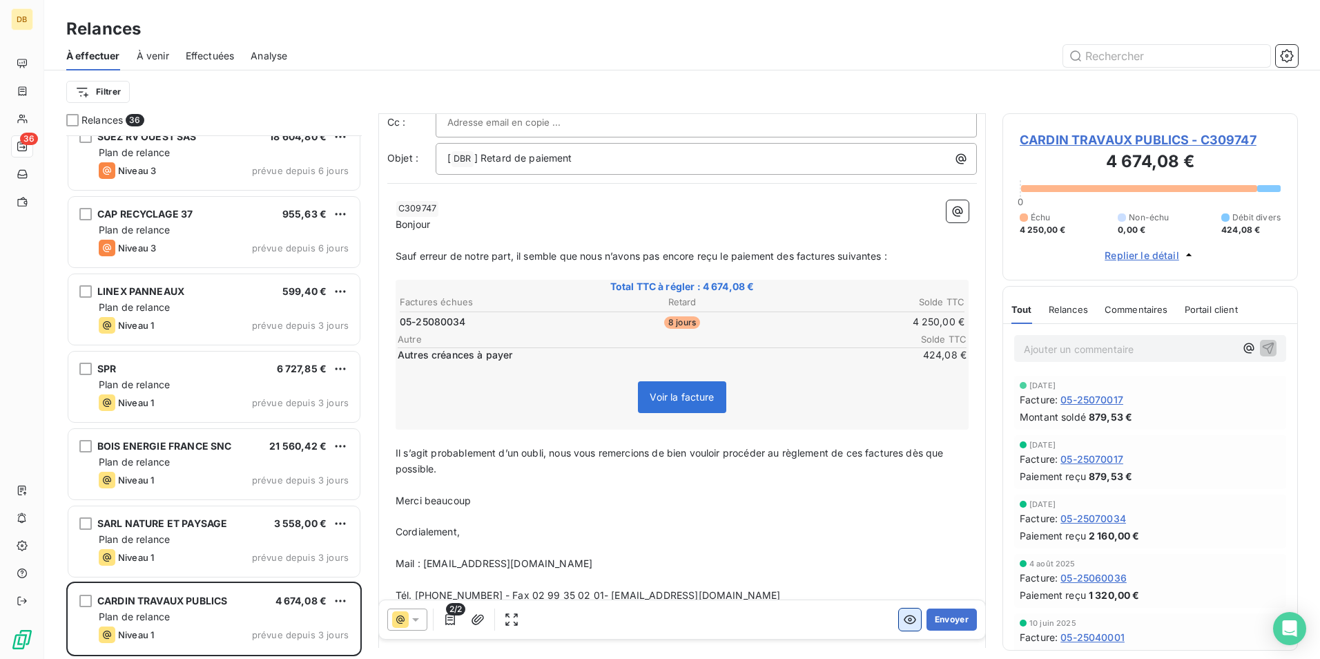
click at [903, 624] on icon "button" at bounding box center [910, 619] width 14 height 14
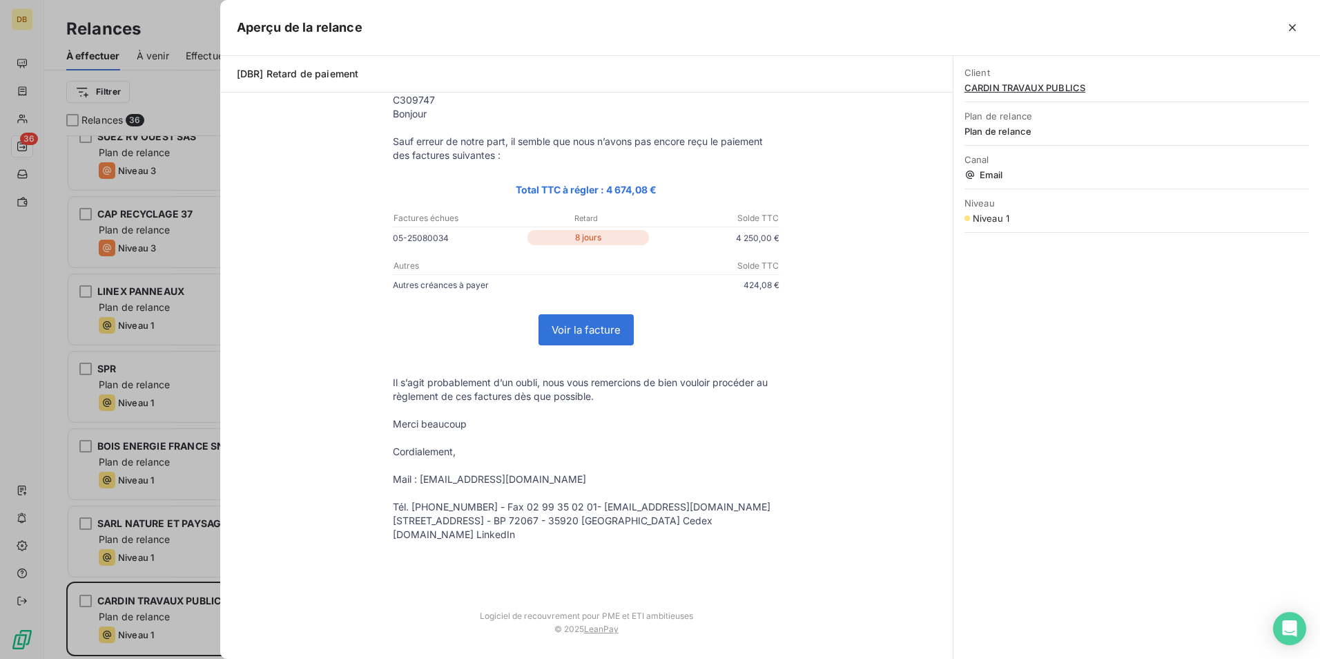
scroll to position [0, 0]
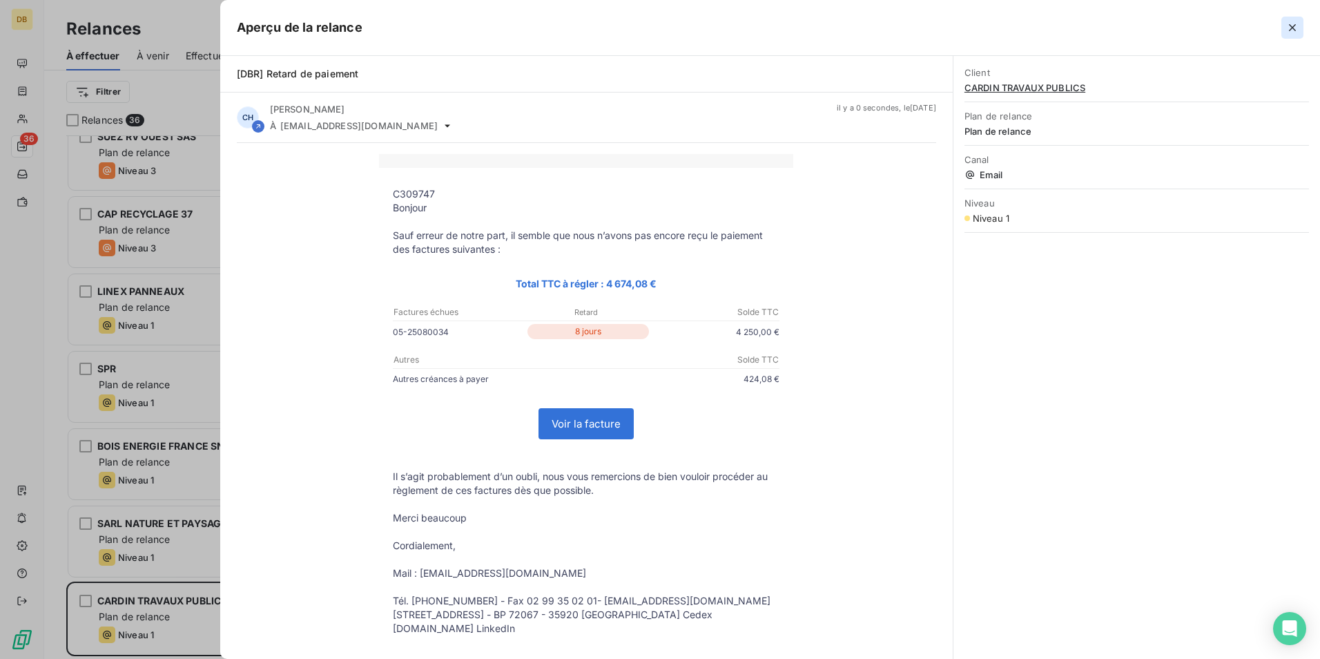
click at [1302, 17] on button "button" at bounding box center [1292, 28] width 22 height 22
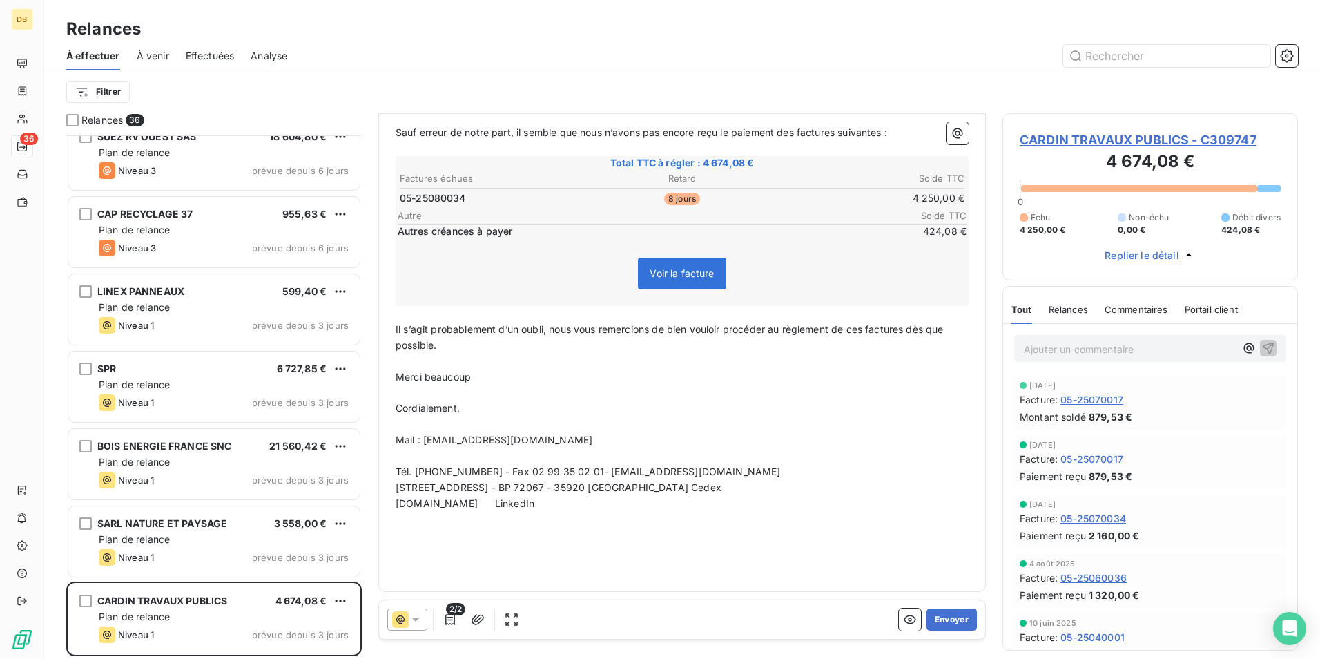
scroll to position [194, 0]
click at [494, 230] on span "Autres créances à payer" at bounding box center [639, 231] width 483 height 14
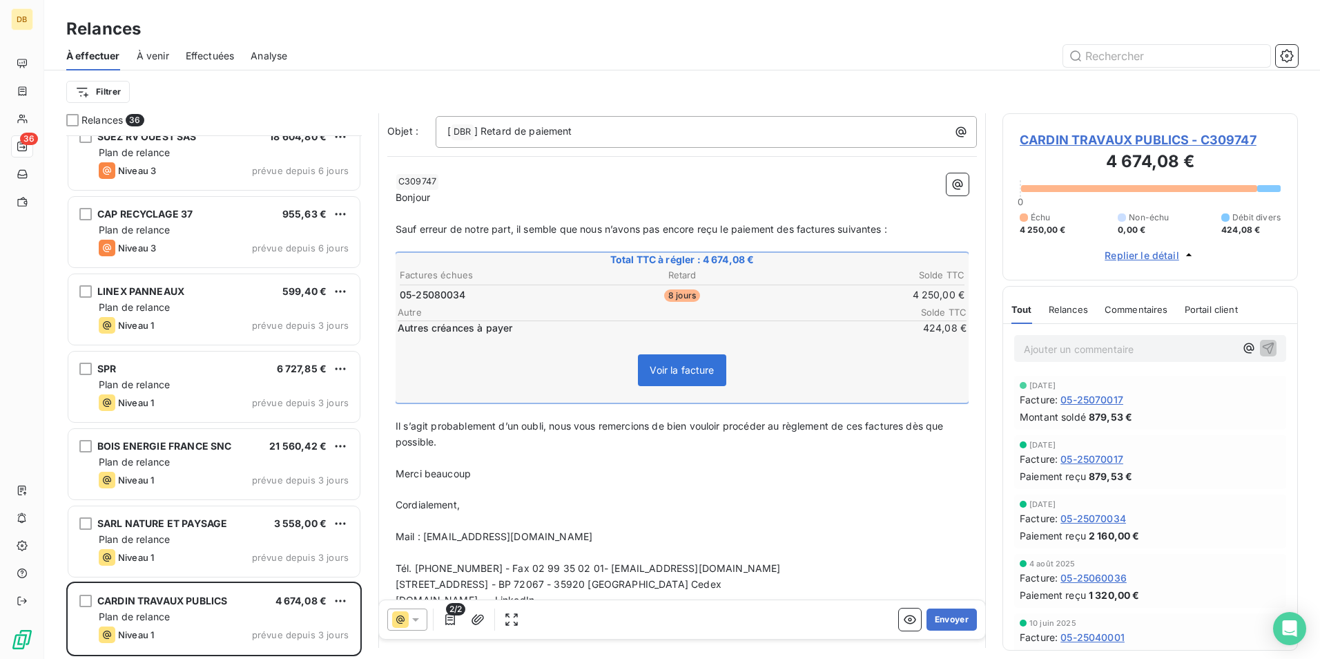
scroll to position [0, 0]
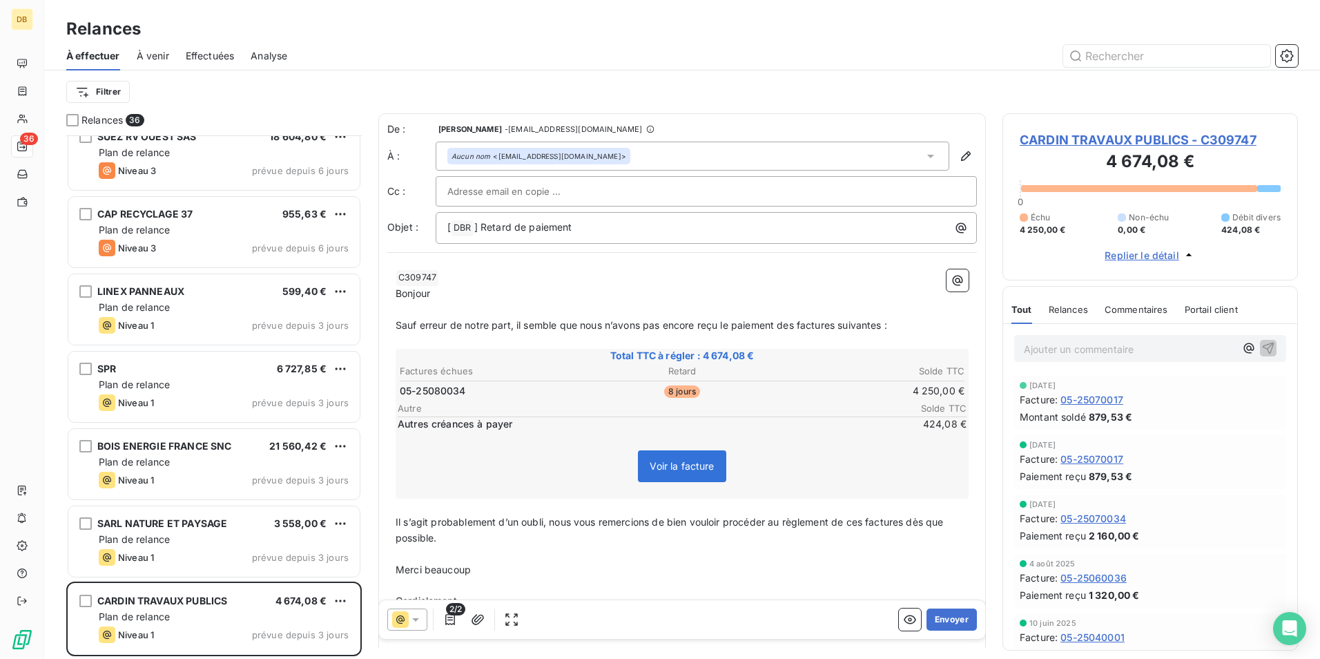
click at [587, 343] on p "﻿" at bounding box center [682, 341] width 573 height 16
click at [684, 395] on span "8 jours" at bounding box center [682, 391] width 36 height 12
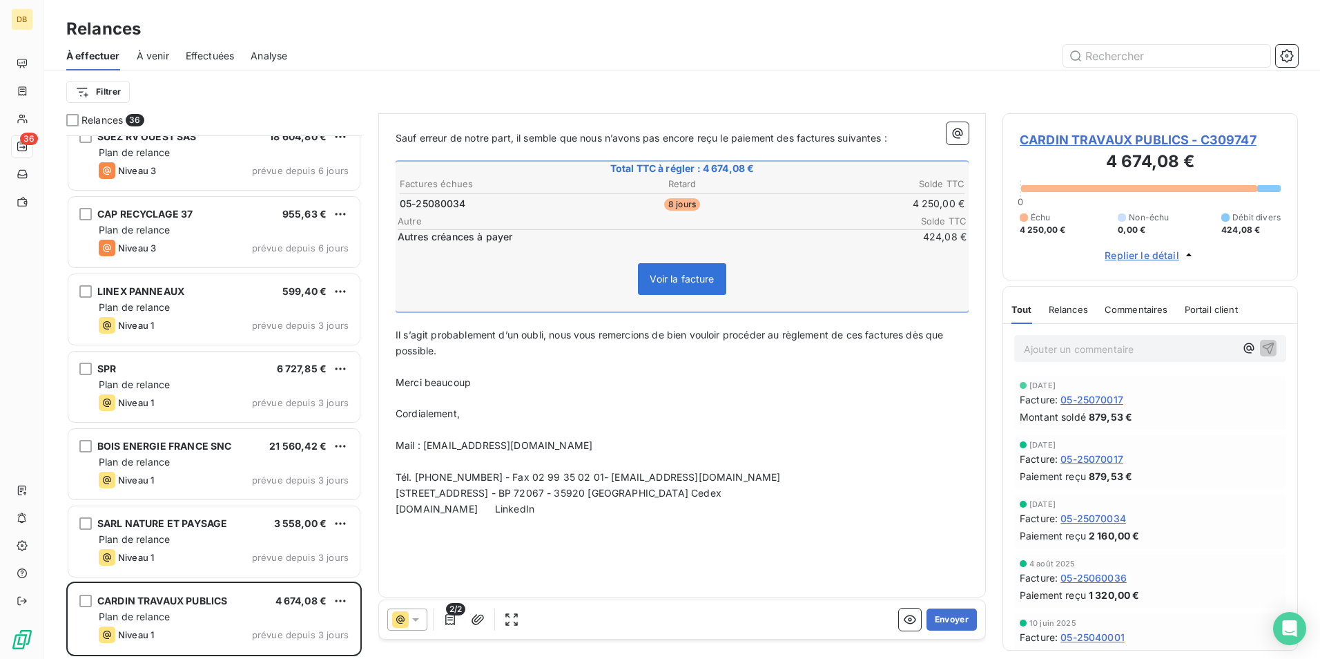
scroll to position [194, 0]
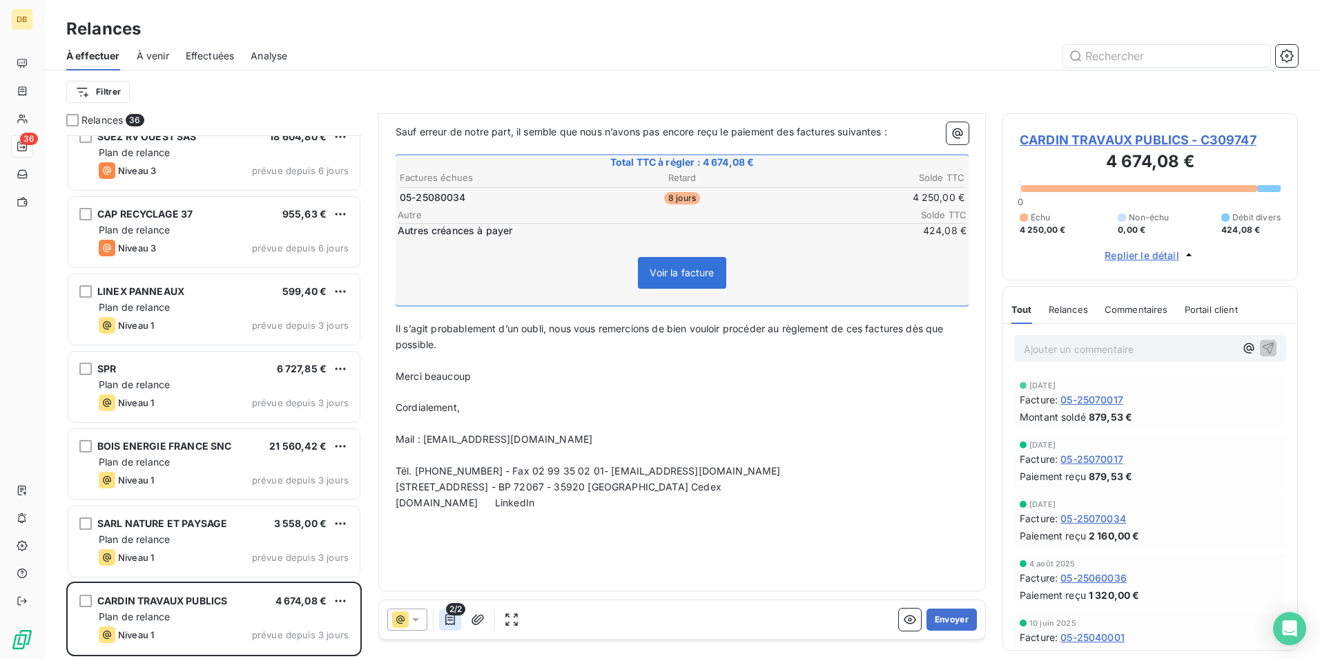
click at [454, 620] on icon "button" at bounding box center [450, 619] width 14 height 14
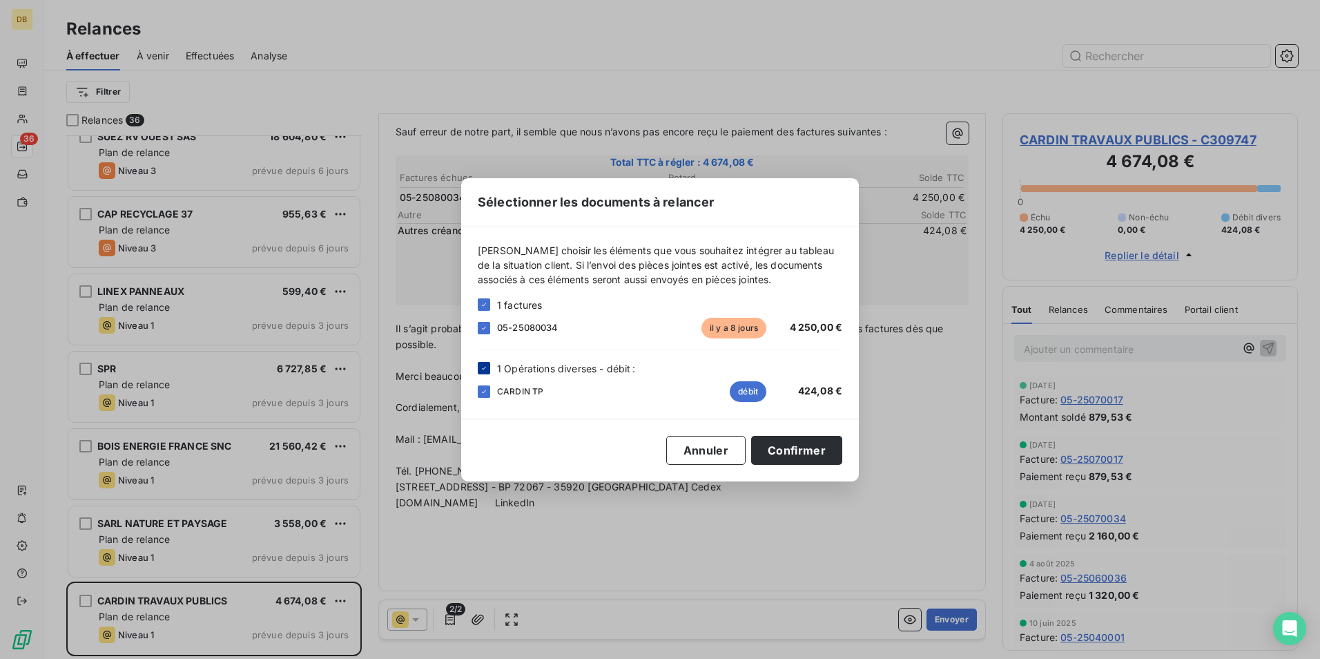
click at [487, 365] on icon at bounding box center [484, 368] width 8 height 8
click at [786, 449] on button "Confirmer" at bounding box center [796, 450] width 91 height 29
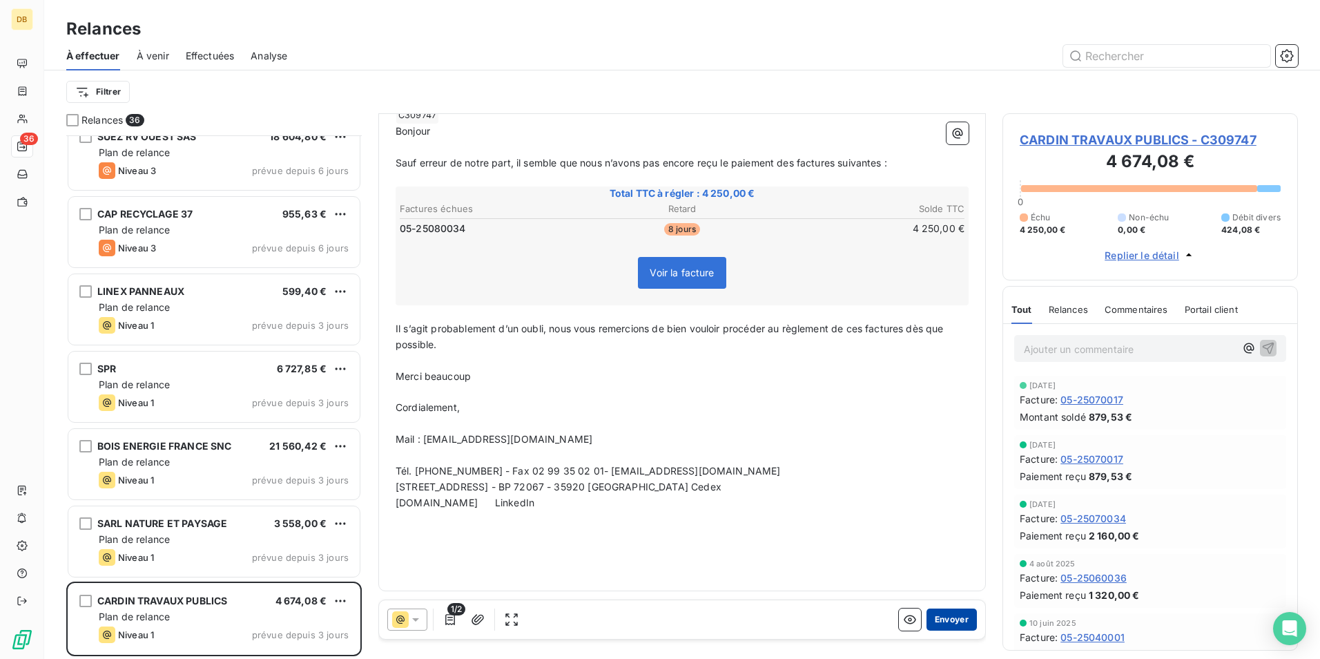
click at [946, 613] on button "Envoyer" at bounding box center [951, 619] width 50 height 22
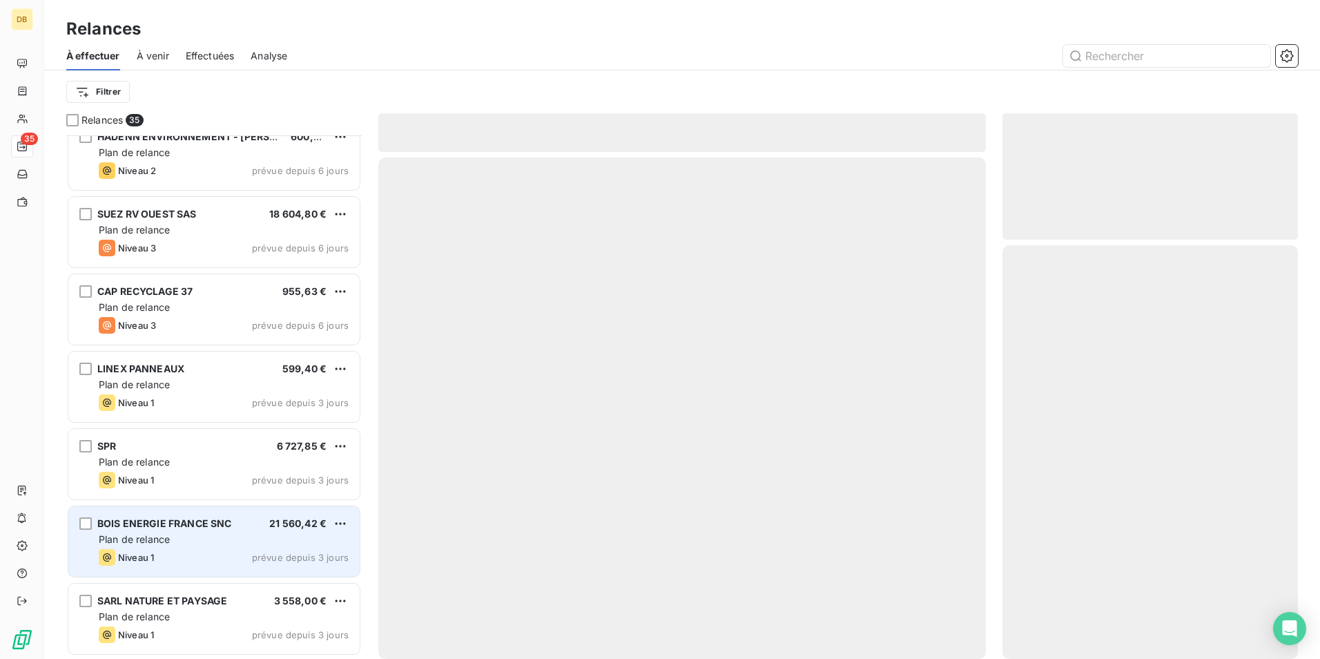
scroll to position [2183, 0]
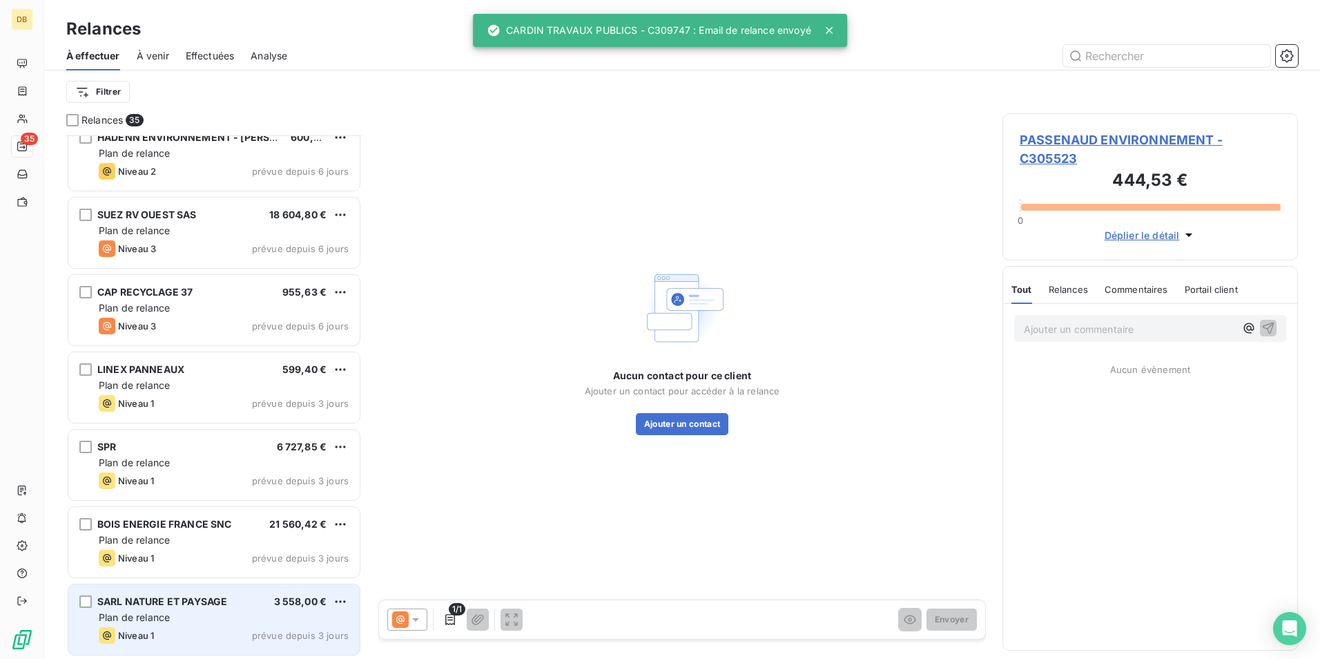
click at [247, 611] on div "Plan de relance" at bounding box center [224, 617] width 250 height 14
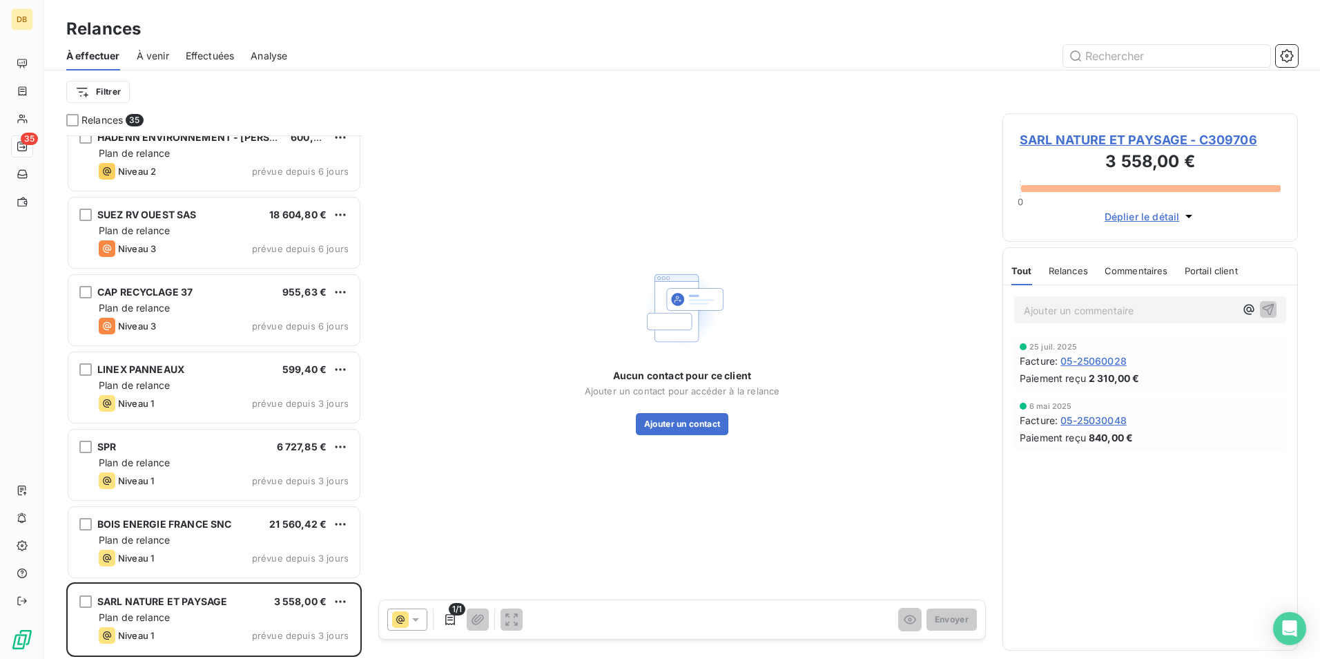
click at [1059, 270] on span "Relances" at bounding box center [1068, 270] width 39 height 11
click at [1021, 271] on span "Tout" at bounding box center [1020, 270] width 19 height 11
click at [1136, 211] on span "Déplier le détail" at bounding box center [1142, 216] width 75 height 14
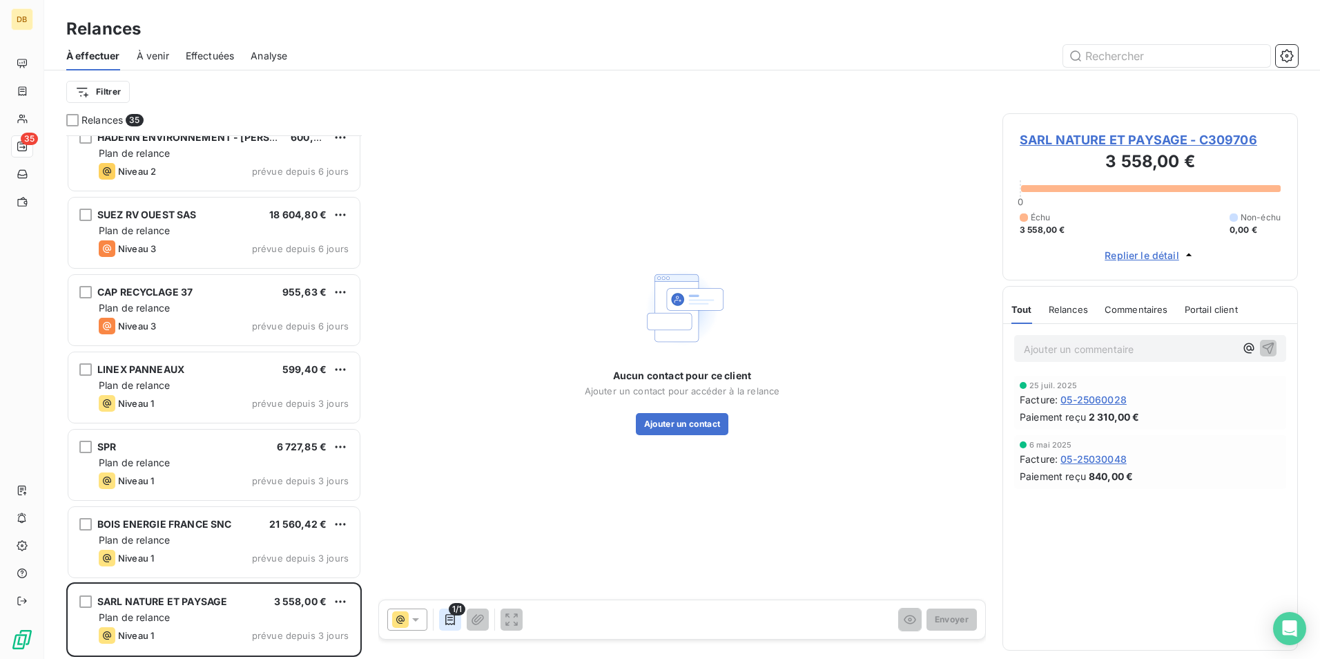
click at [451, 621] on icon "button" at bounding box center [450, 619] width 14 height 14
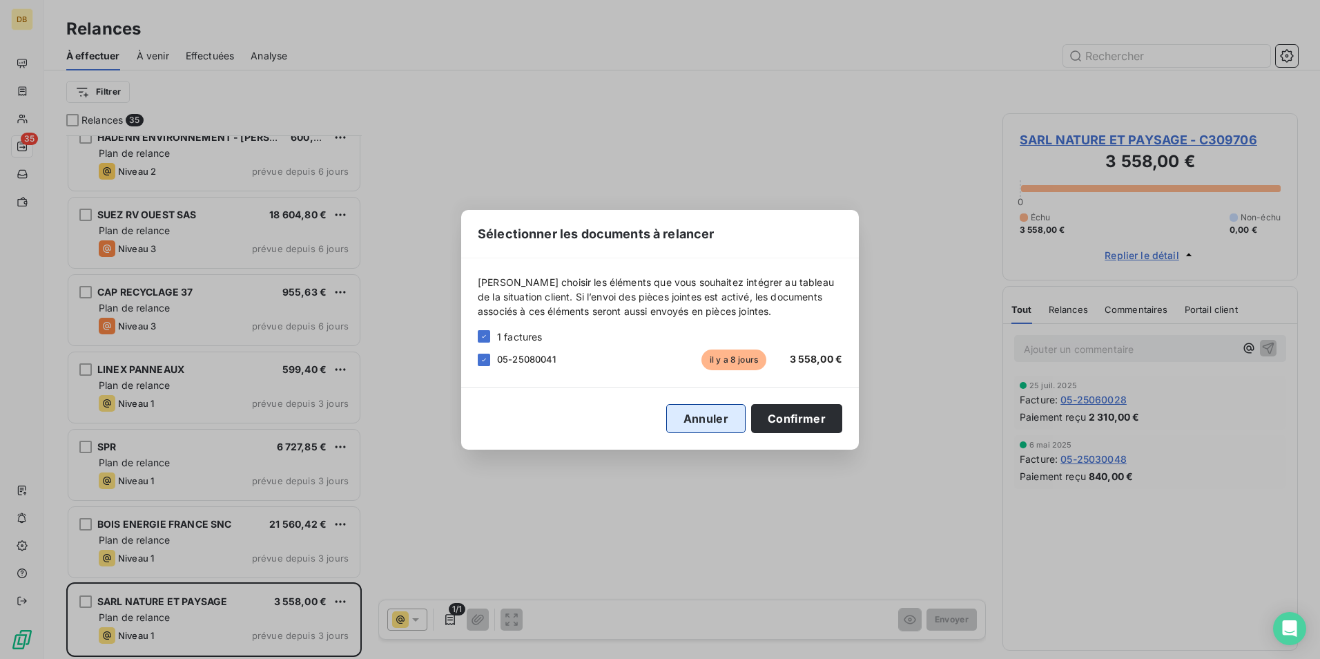
click at [709, 414] on button "Annuler" at bounding box center [705, 418] width 79 height 29
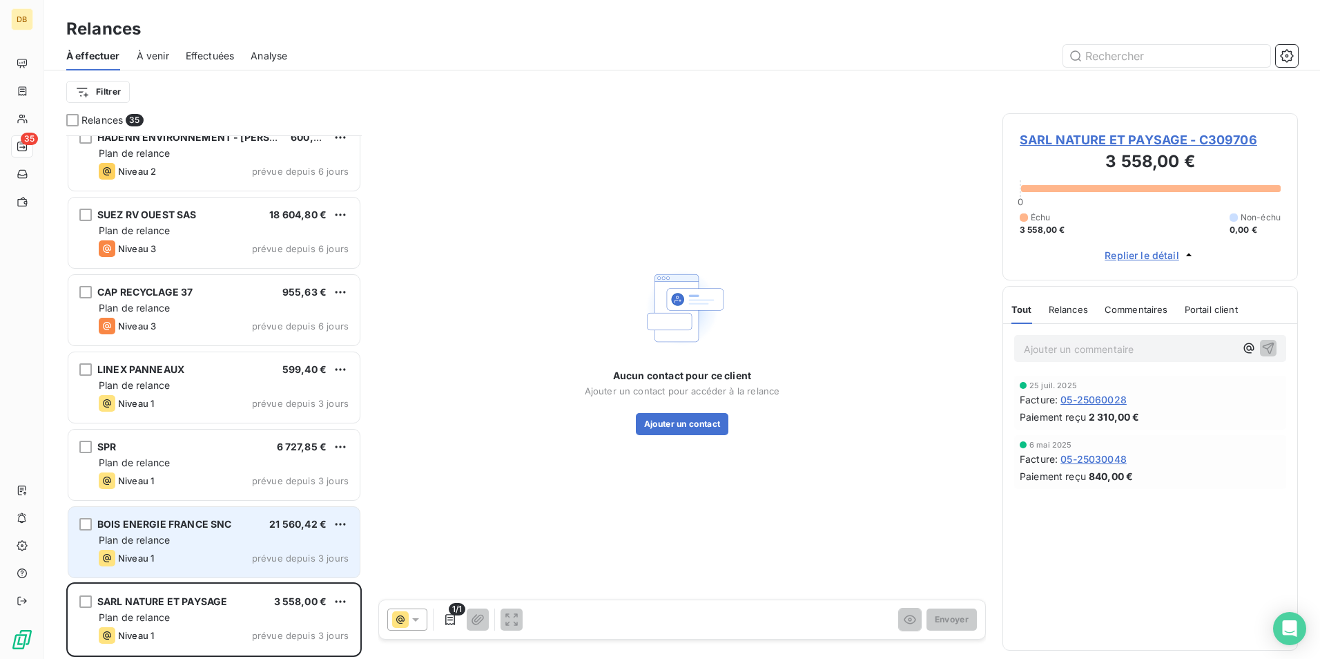
click at [167, 543] on span "Plan de relance" at bounding box center [134, 540] width 71 height 12
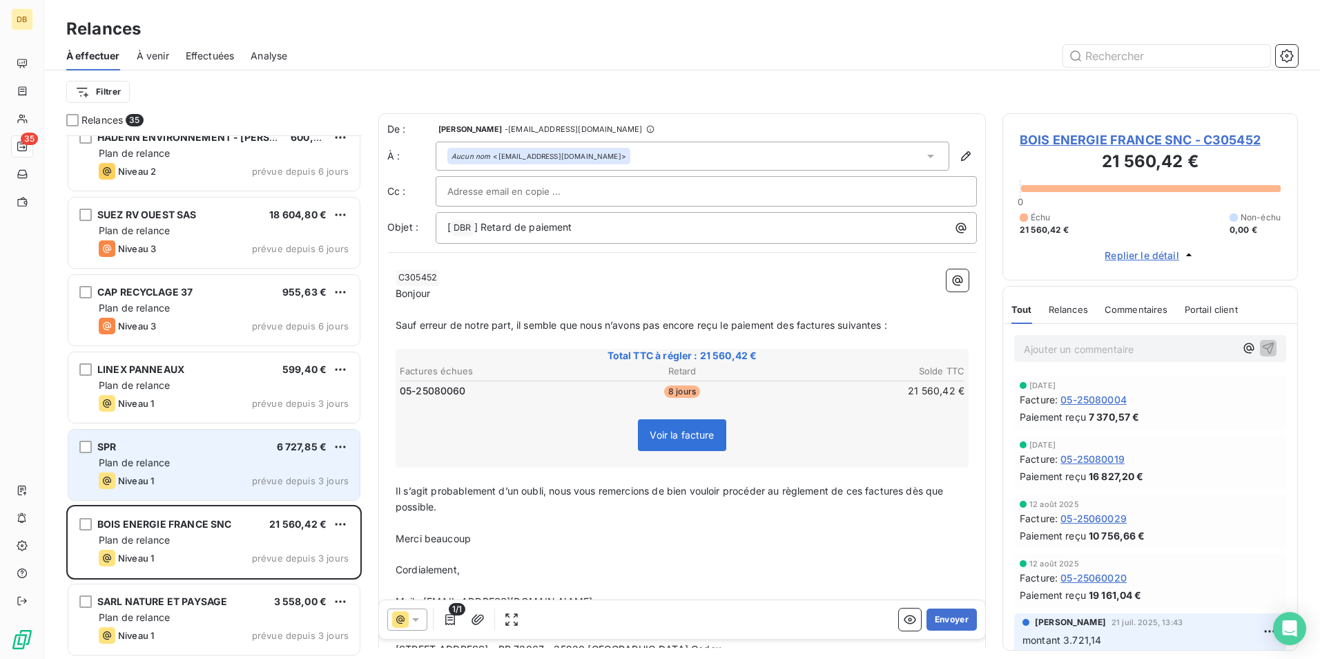
click at [171, 471] on div "SPR 6 727,85 € Plan de relance Niveau 1 prévue depuis 3 jours" at bounding box center [213, 464] width 291 height 70
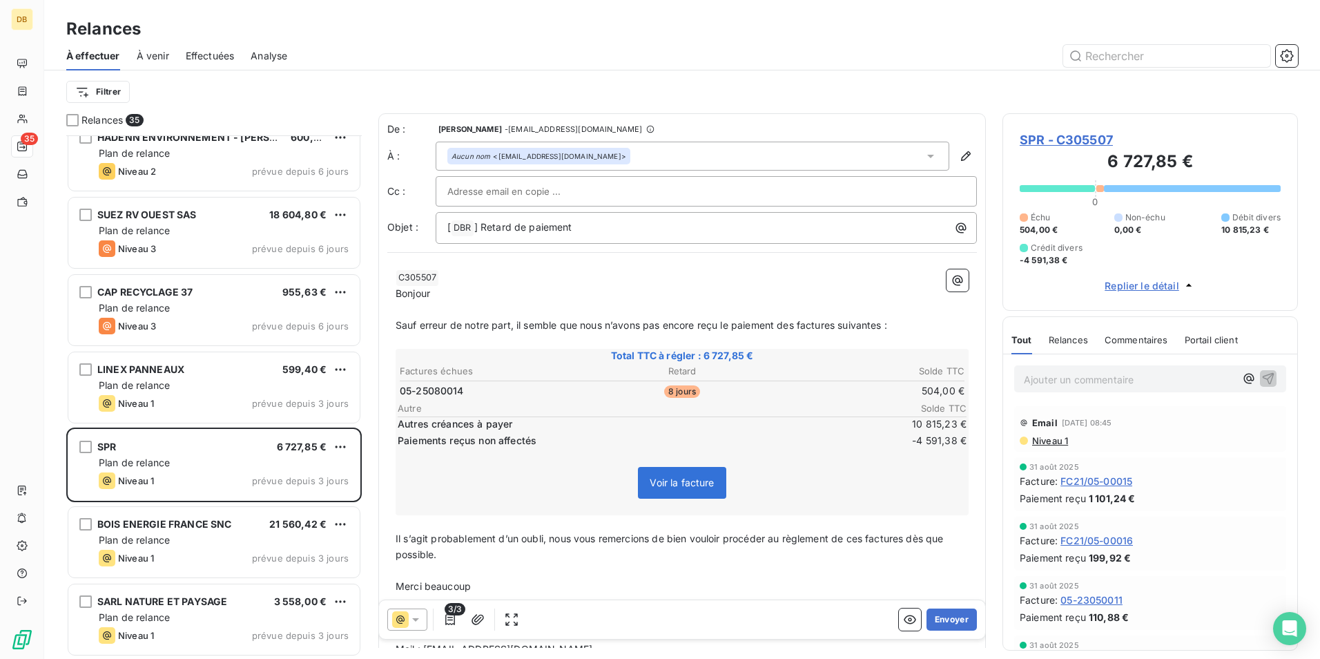
click at [451, 612] on span "3/3" at bounding box center [455, 609] width 21 height 12
click at [454, 619] on icon "button" at bounding box center [450, 619] width 14 height 14
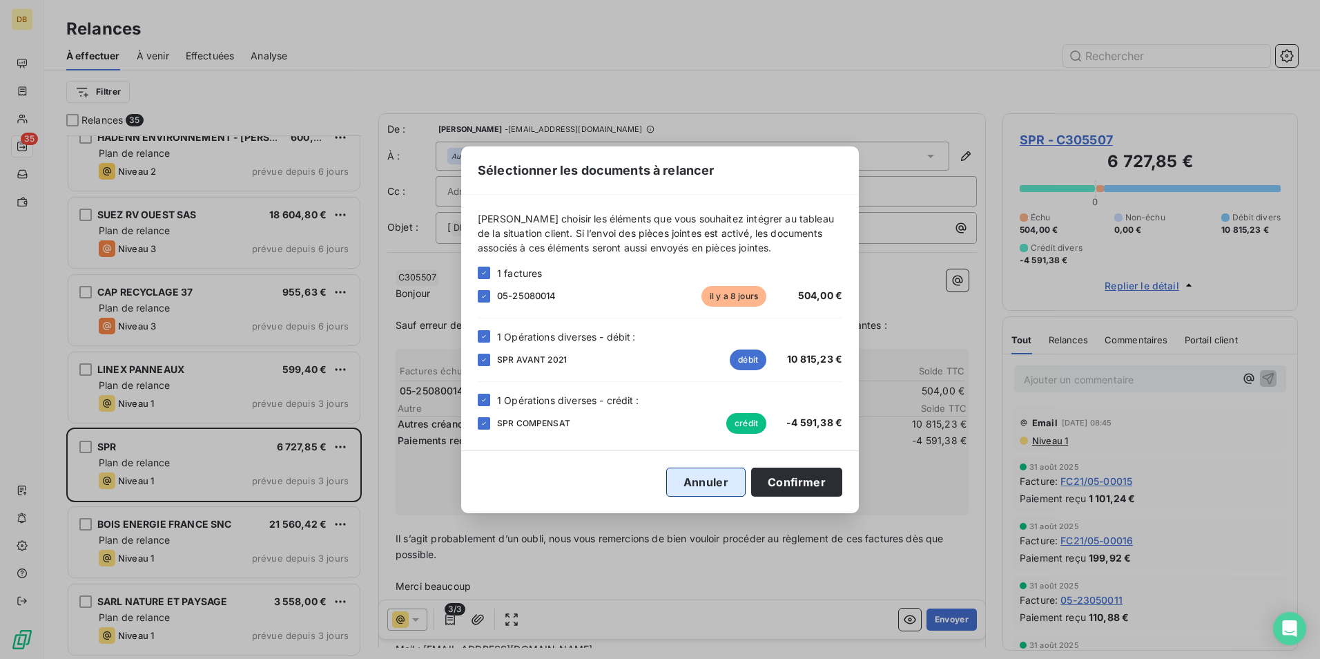
click at [700, 490] on button "Annuler" at bounding box center [705, 481] width 79 height 29
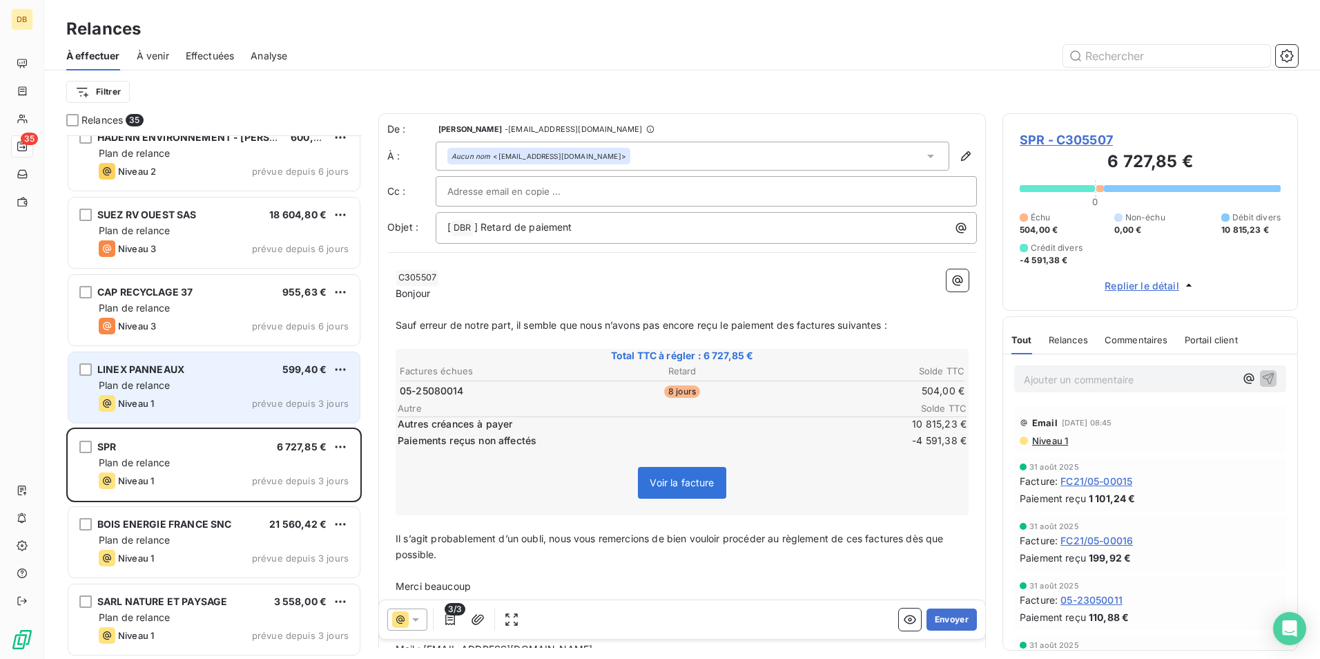
click at [217, 375] on div "LINEX PANNEAUX 599,40 €" at bounding box center [224, 369] width 250 height 12
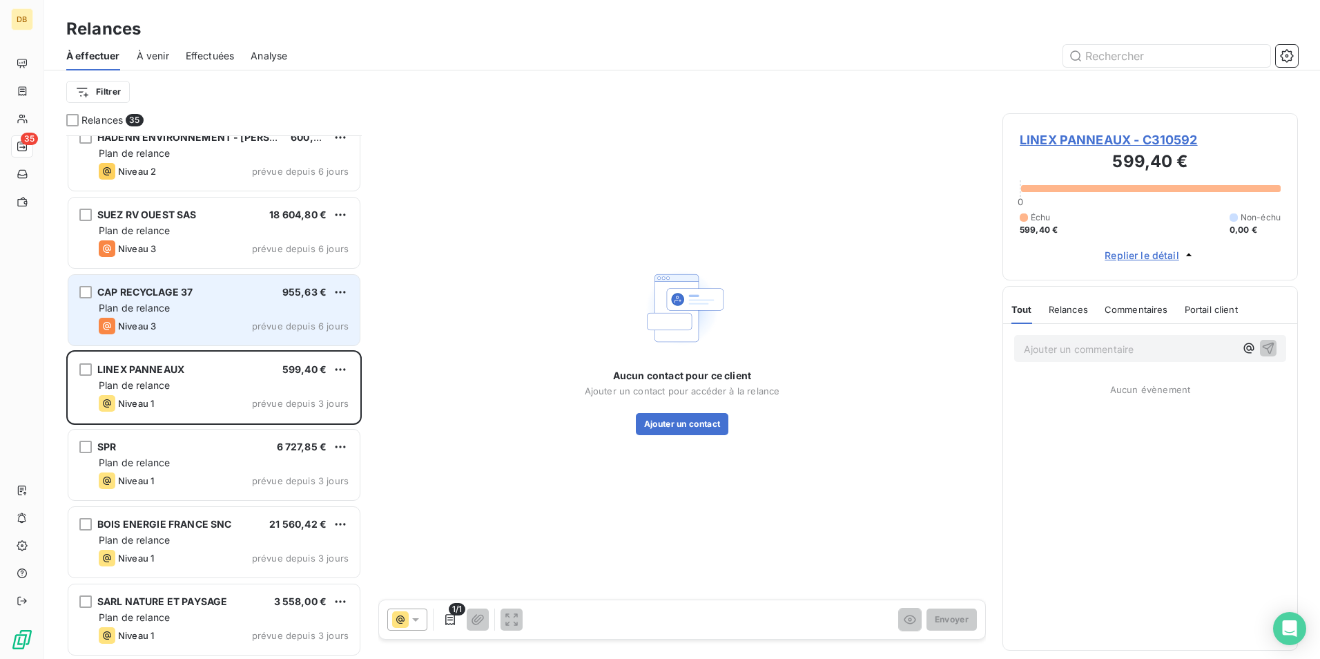
click at [203, 304] on div "Plan de relance" at bounding box center [224, 308] width 250 height 14
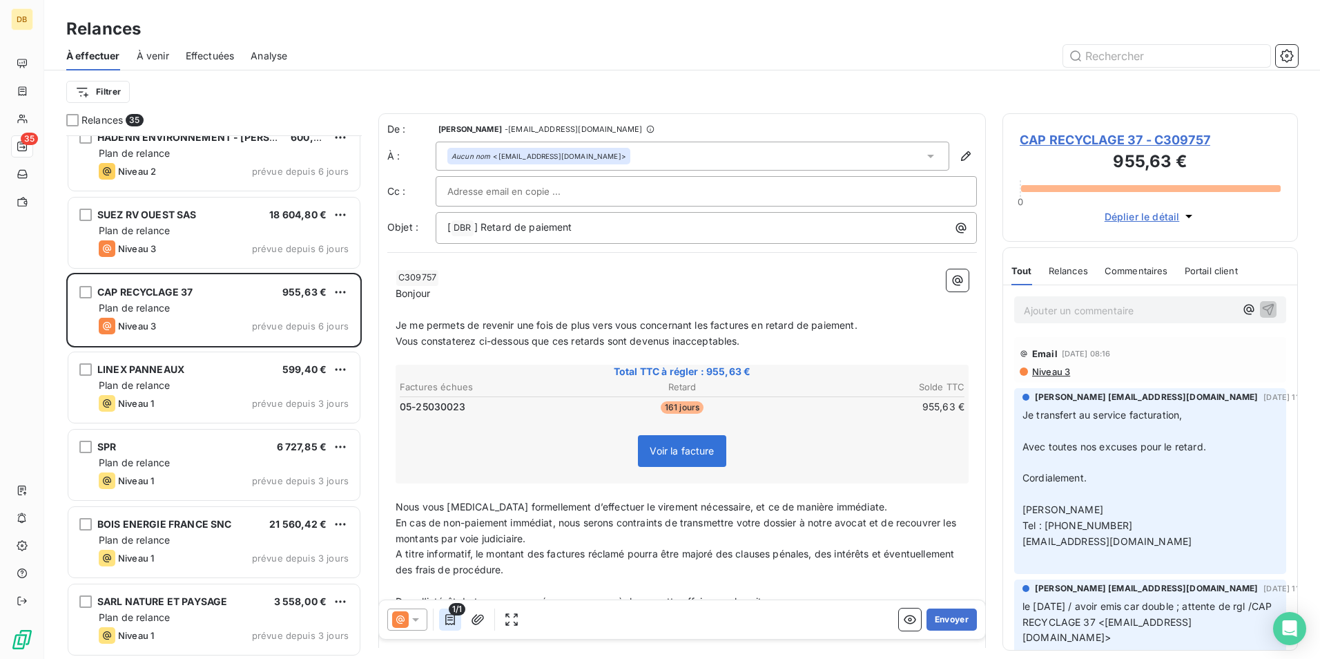
click at [454, 619] on icon "button" at bounding box center [450, 619] width 14 height 14
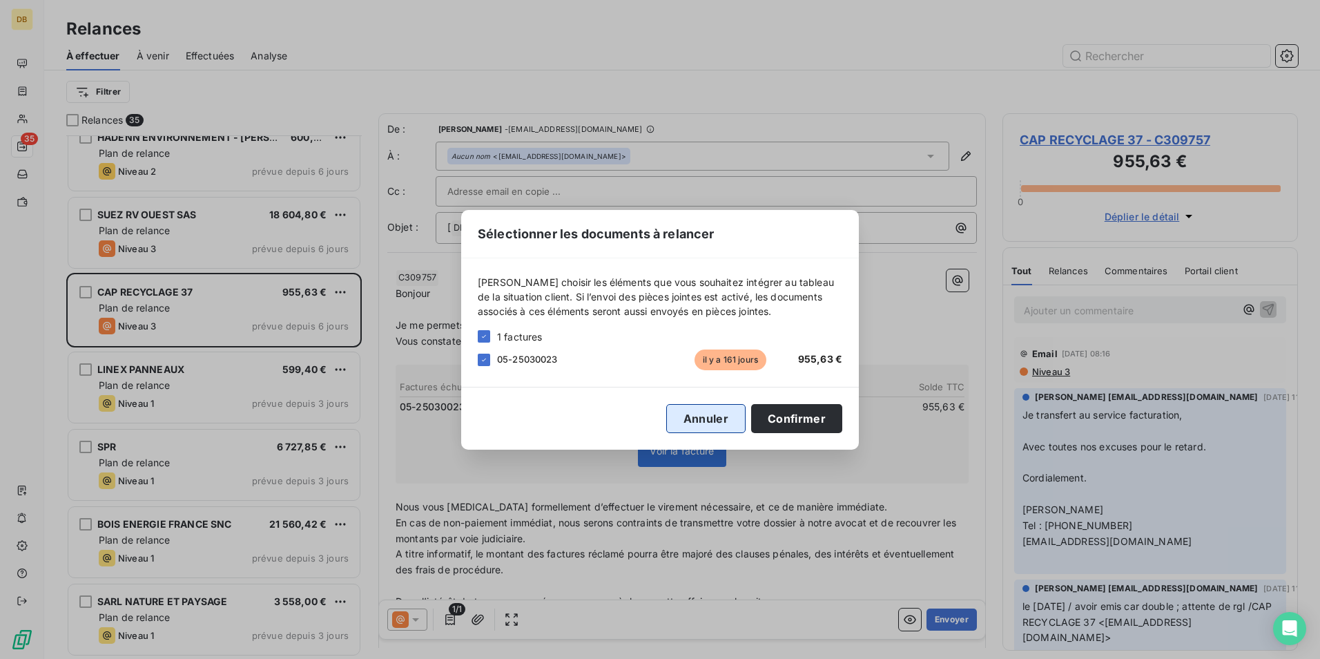
click at [707, 422] on button "Annuler" at bounding box center [705, 418] width 79 height 29
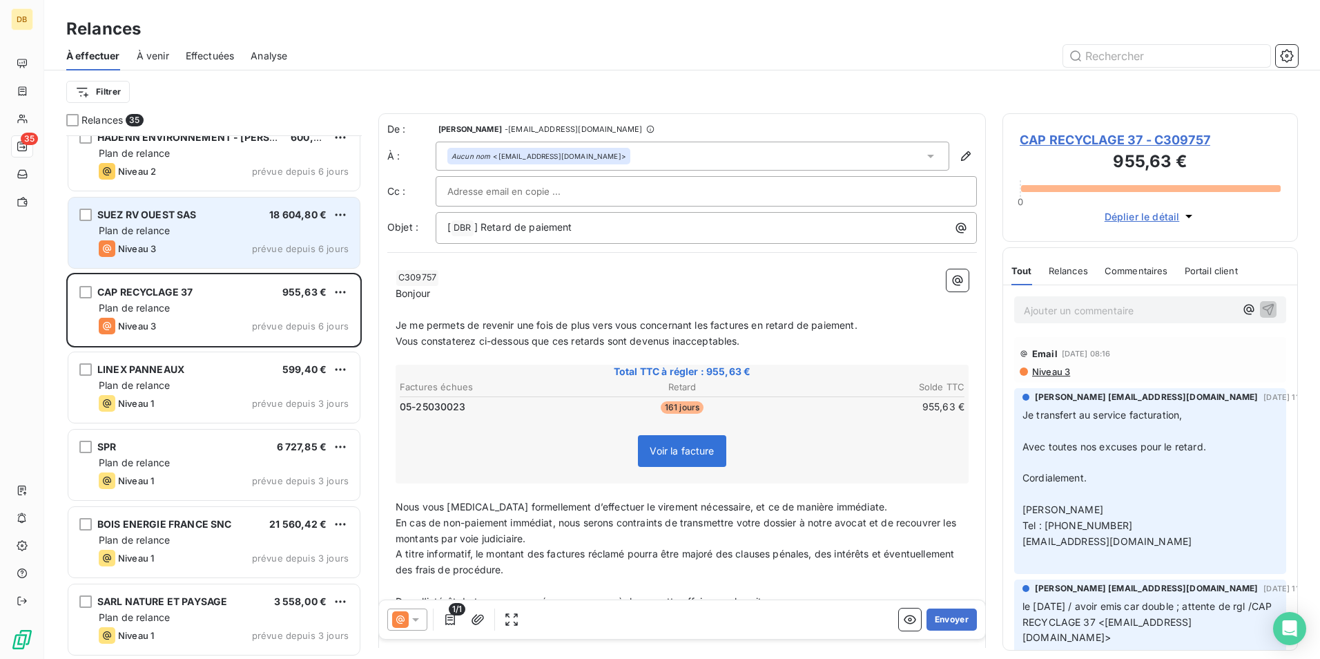
click at [233, 242] on div "Niveau 3 prévue depuis 6 jours" at bounding box center [224, 248] width 250 height 17
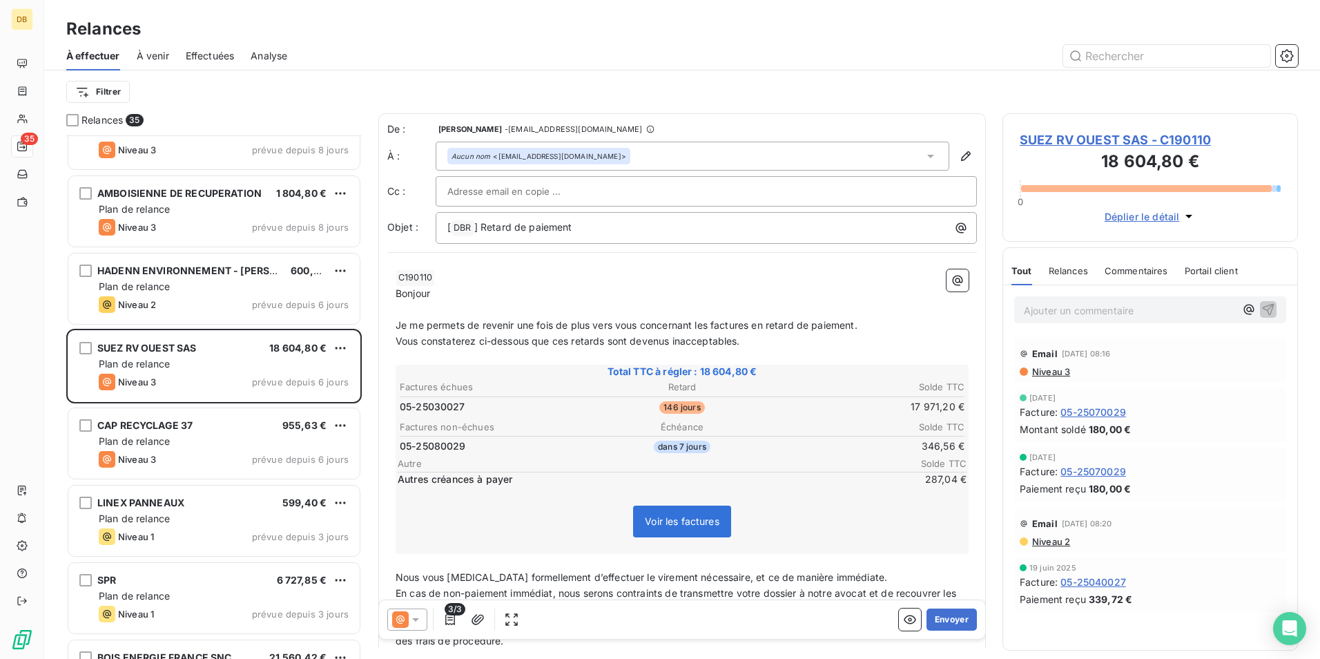
scroll to position [2045, 0]
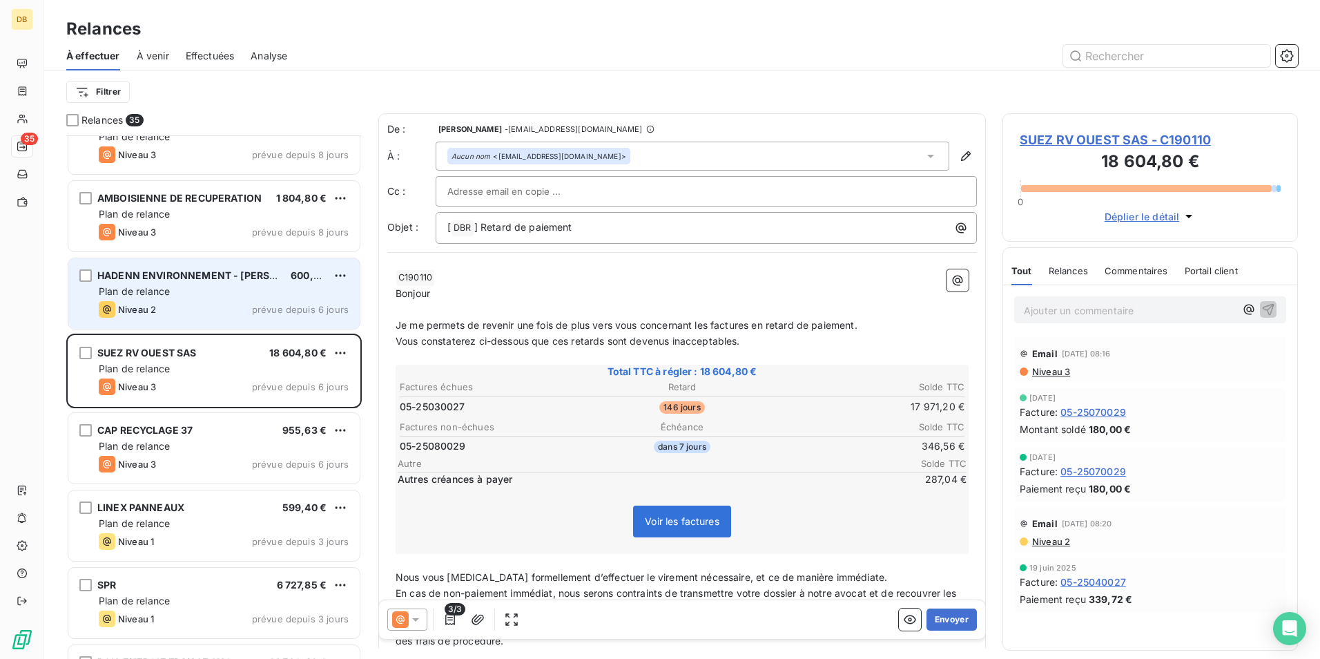
click at [175, 295] on div "Plan de relance" at bounding box center [224, 291] width 250 height 14
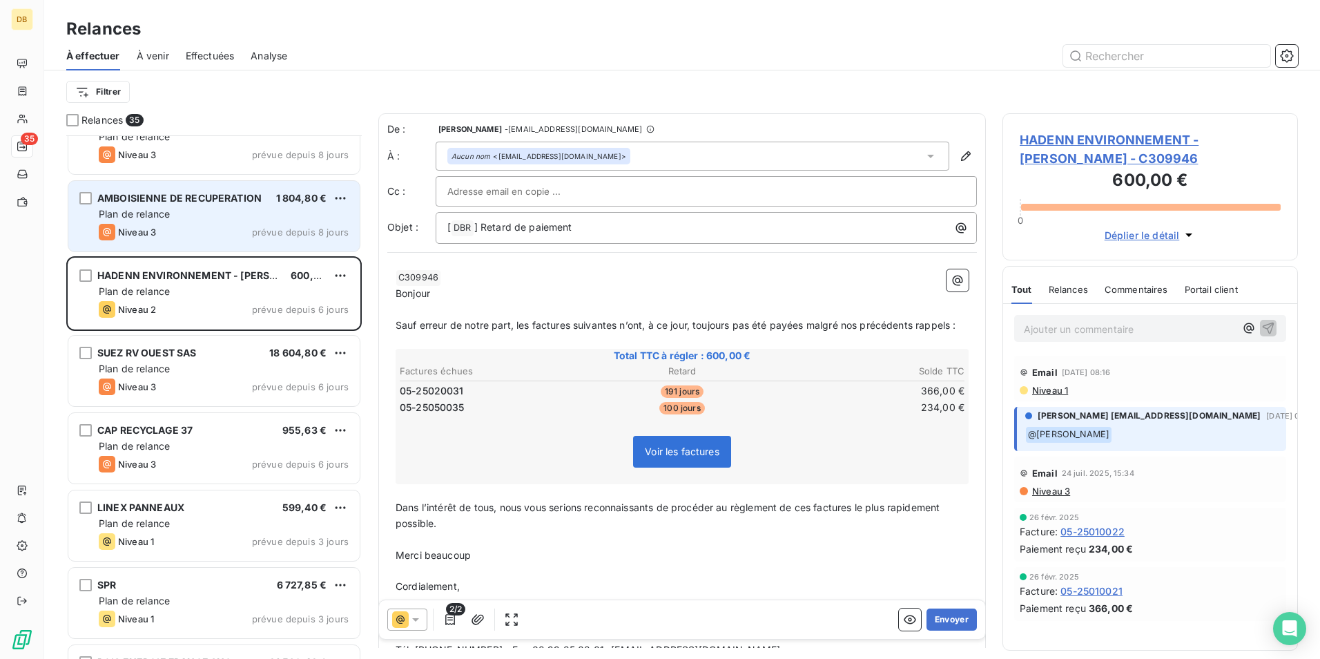
click at [137, 210] on span "Plan de relance" at bounding box center [134, 214] width 71 height 12
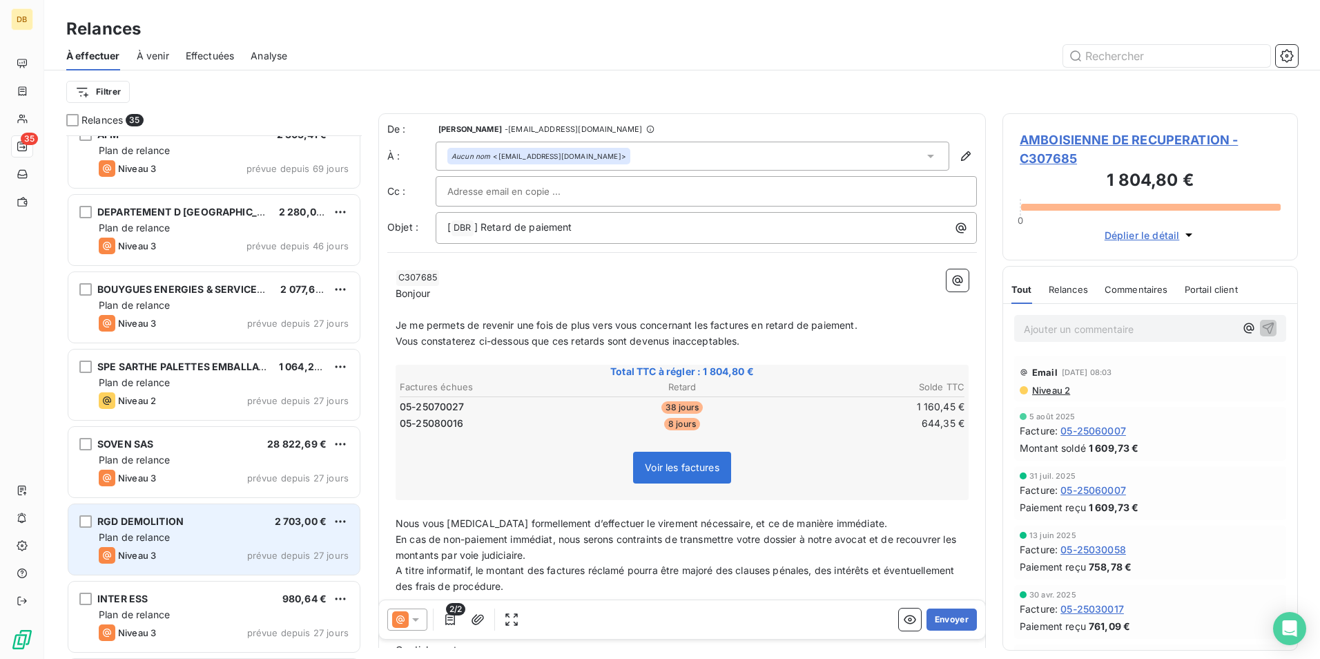
scroll to position [802, 0]
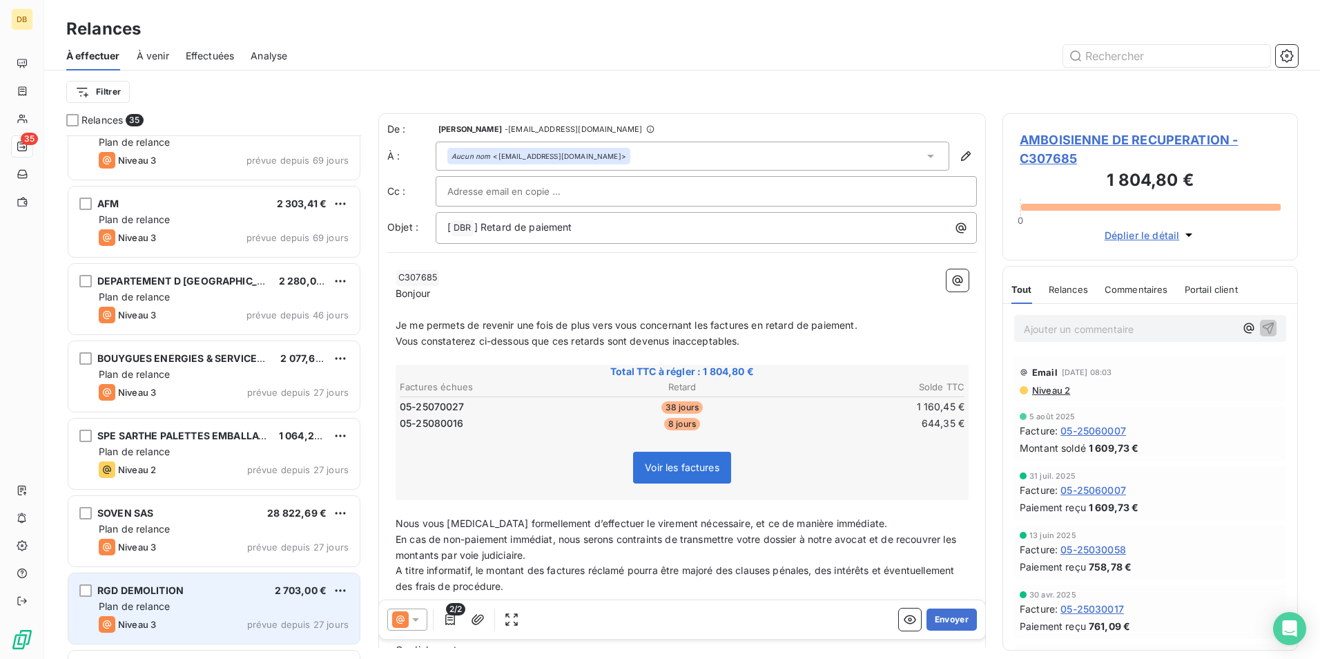
click at [222, 387] on div "Niveau 3 prévue depuis 27 jours" at bounding box center [224, 392] width 250 height 17
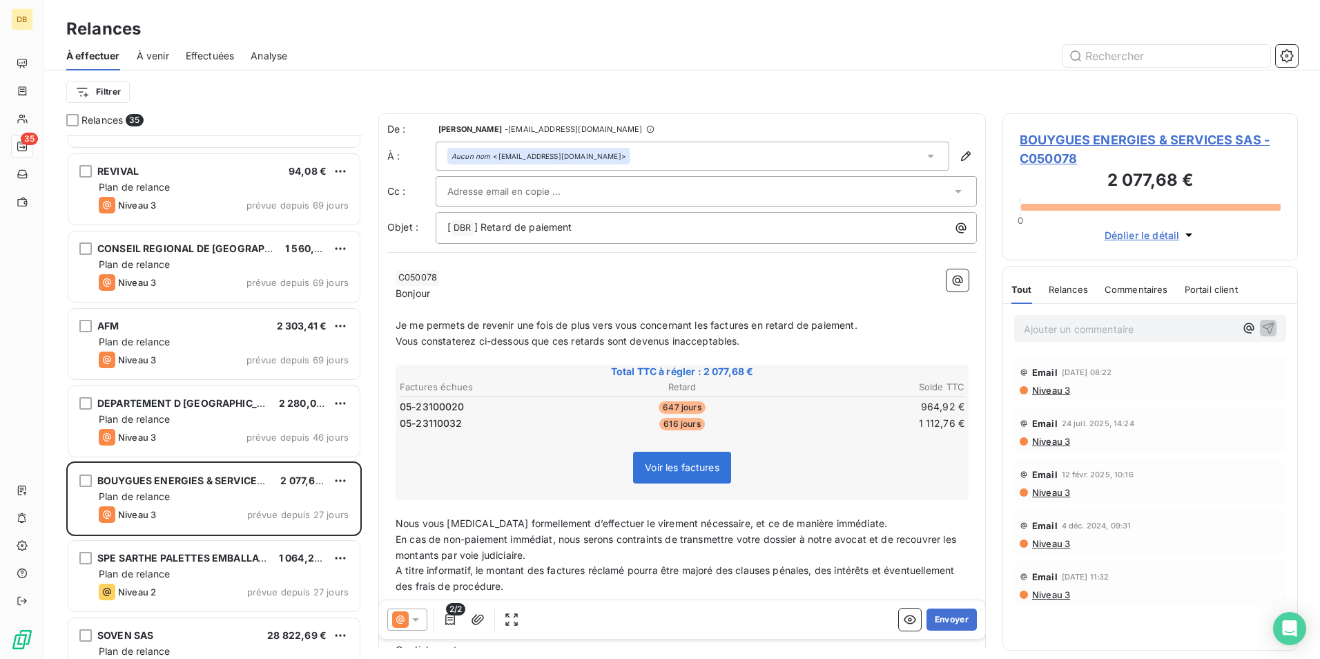
scroll to position [664, 0]
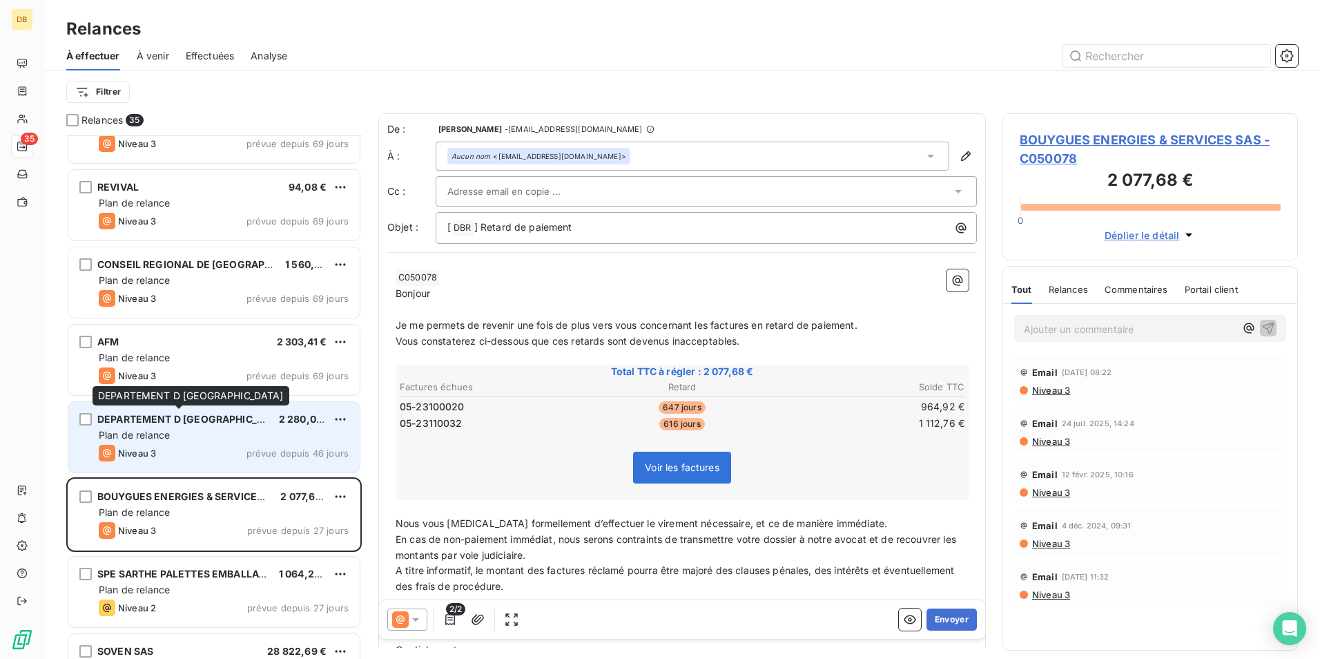
click at [223, 420] on span "DEPARTEMENT D [GEOGRAPHIC_DATA]" at bounding box center [191, 419] width 188 height 12
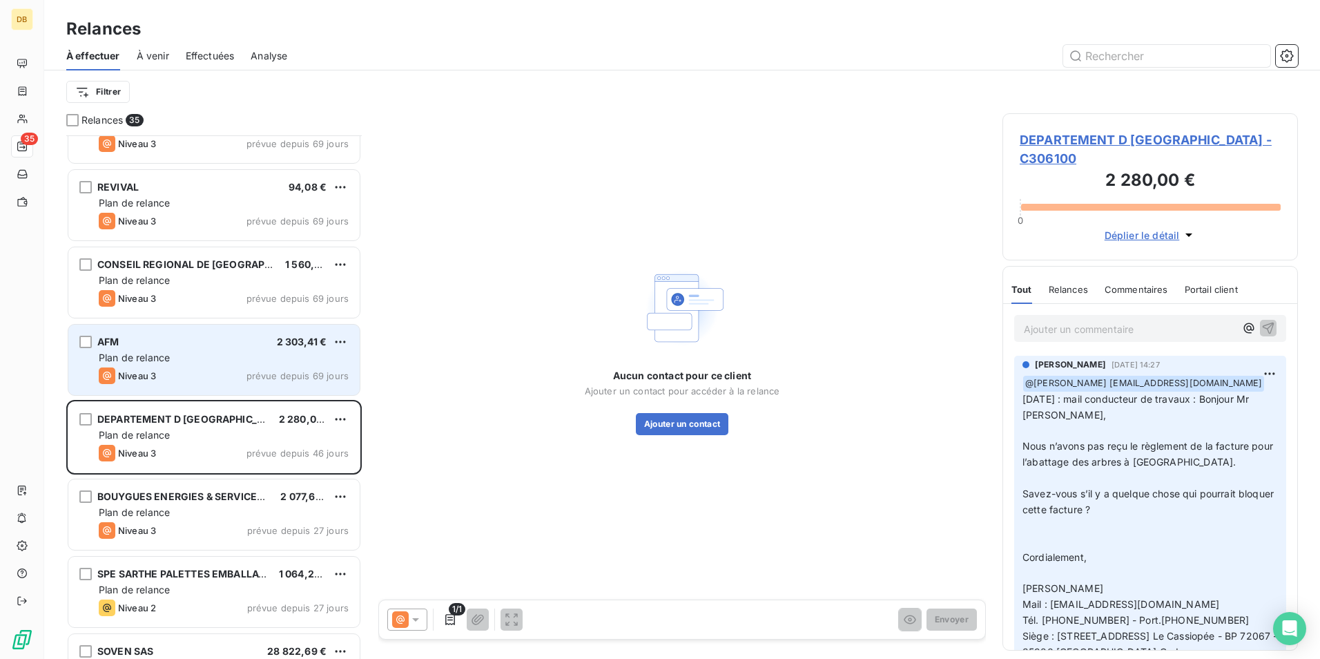
click at [237, 362] on div "Plan de relance" at bounding box center [224, 358] width 250 height 14
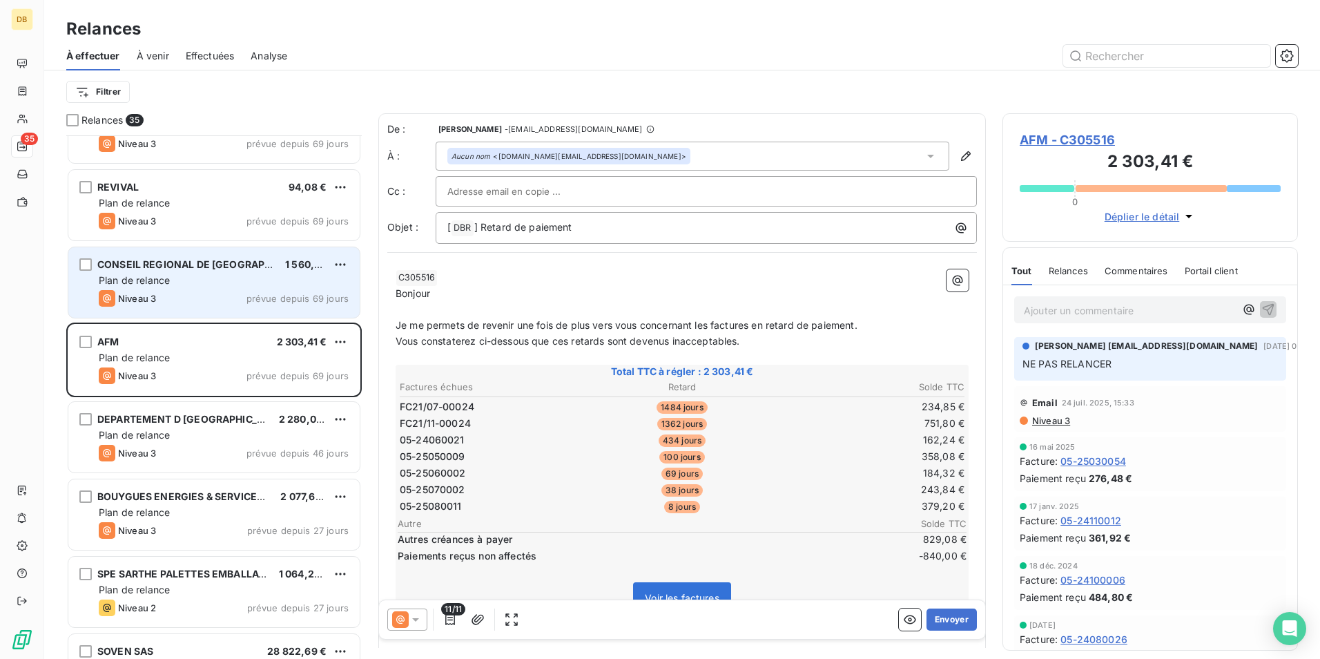
click at [239, 304] on div "Niveau 3 prévue depuis 69 jours" at bounding box center [224, 298] width 250 height 17
